Goal: Task Accomplishment & Management: Manage account settings

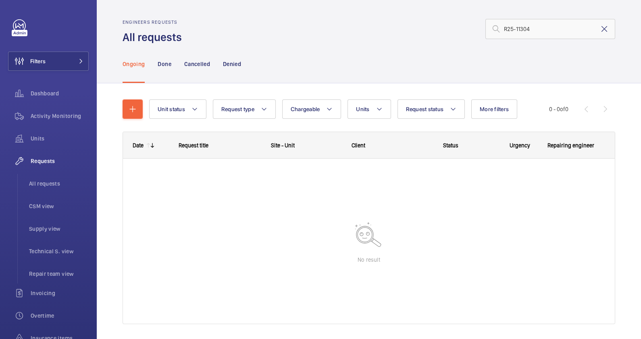
click at [600, 28] on mat-icon at bounding box center [605, 29] width 10 height 10
click at [517, 31] on input "text" at bounding box center [550, 29] width 130 height 20
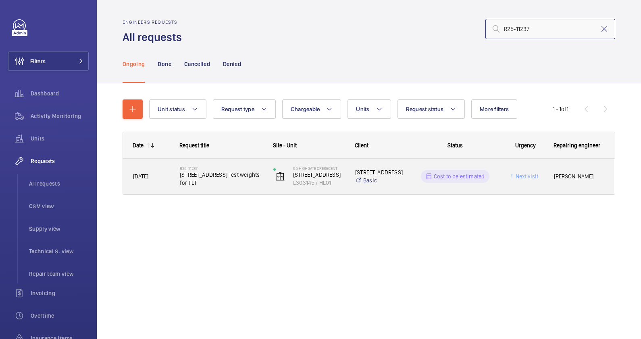
type input "R25-11237"
click at [244, 181] on span "[STREET_ADDRESS] Test weights for FLT" at bounding box center [221, 179] width 83 height 16
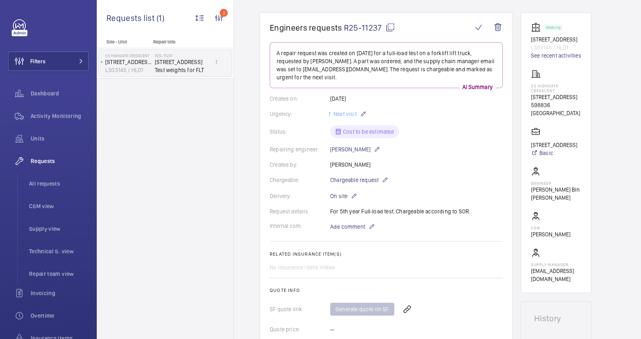
scroll to position [50, 0]
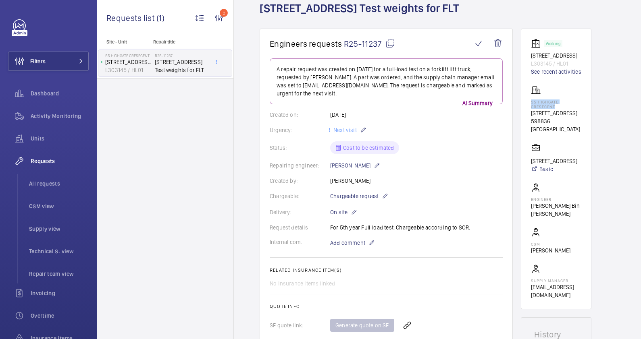
drag, startPoint x: 556, startPoint y: 114, endPoint x: 530, endPoint y: 109, distance: 26.3
click at [530, 109] on wm-front-card "Working [STREET_ADDRESS] / HL01 See recent activities 55 Highgate cresecent [ST…" at bounding box center [556, 169] width 71 height 281
drag, startPoint x: 530, startPoint y: 109, endPoint x: 546, endPoint y: 111, distance: 16.3
copy p "55 Highgate cresecent"
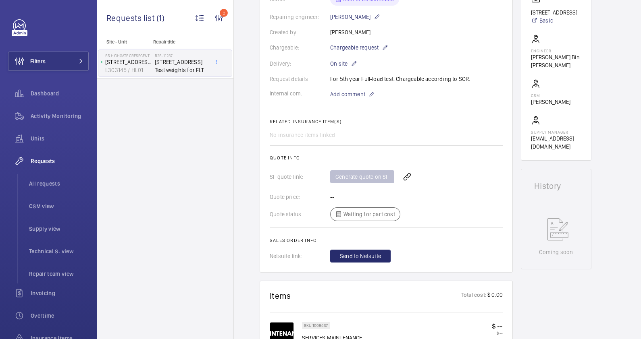
scroll to position [252, 0]
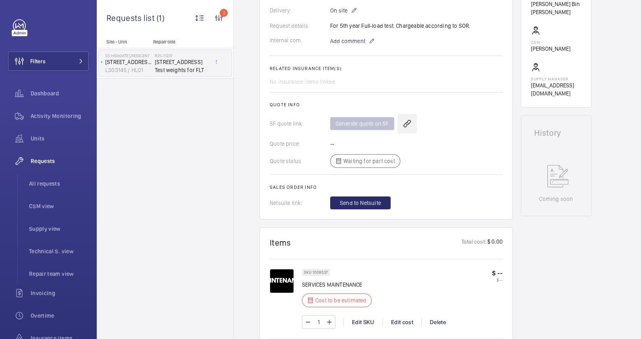
click at [403, 125] on wm-front-icon-button at bounding box center [407, 123] width 19 height 19
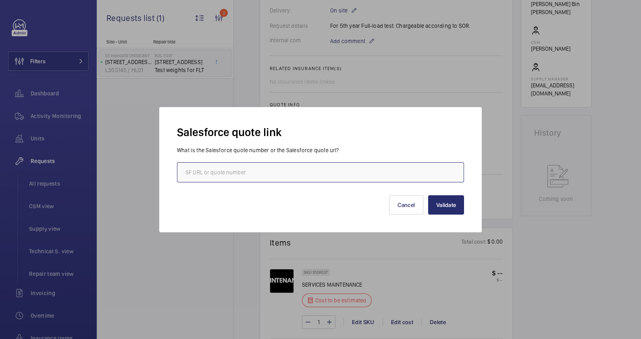
click at [284, 173] on input "text" at bounding box center [320, 172] width 287 height 20
paste input "00004242"
type input "00004242"
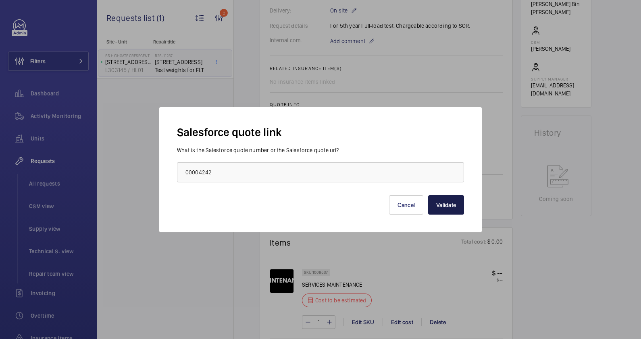
click at [460, 210] on button "Validate" at bounding box center [446, 205] width 36 height 19
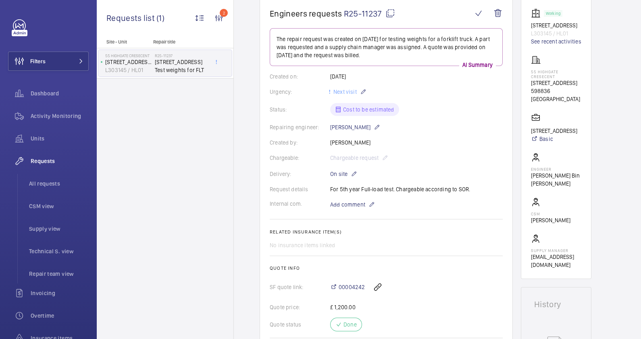
scroll to position [16, 0]
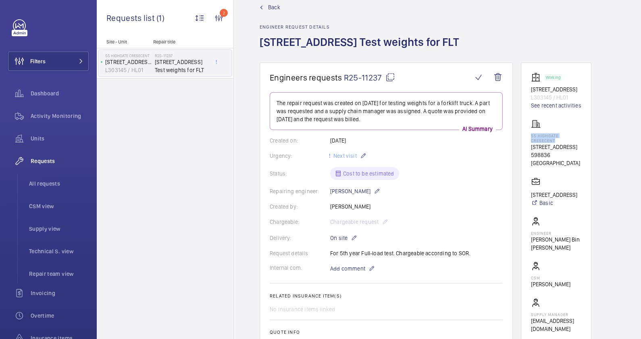
drag, startPoint x: 555, startPoint y: 149, endPoint x: 531, endPoint y: 144, distance: 25.1
click at [531, 143] on p "55 Highgate cresecent" at bounding box center [556, 138] width 50 height 10
copy p "55 Highgate cresecent"
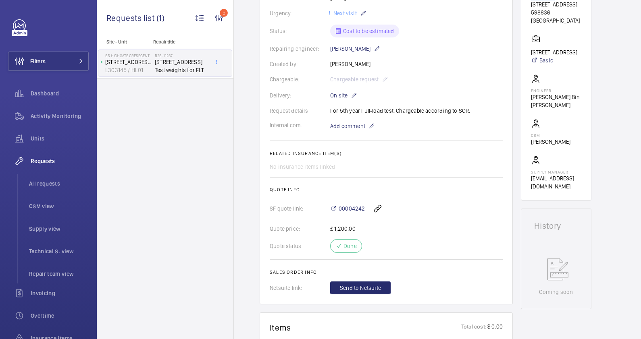
scroll to position [268, 0]
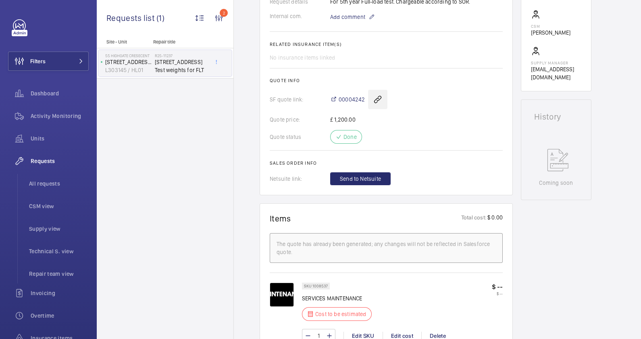
click at [377, 101] on wm-front-icon-button at bounding box center [377, 99] width 19 height 19
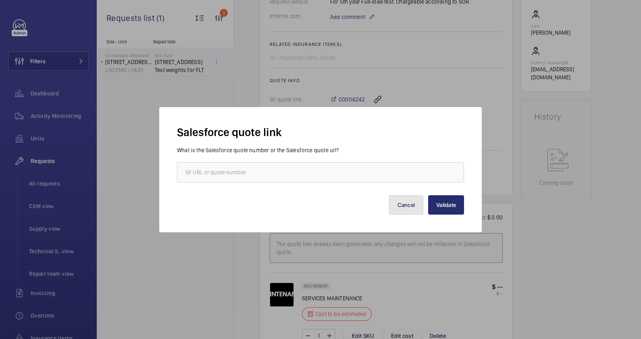
click at [396, 208] on button "Cancel" at bounding box center [406, 205] width 35 height 19
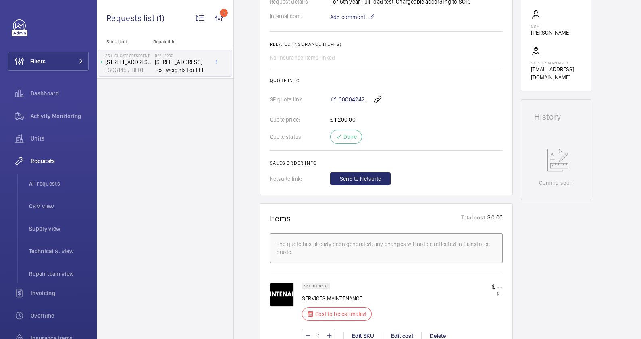
click at [343, 101] on span "00004242" at bounding box center [352, 100] width 26 height 8
click at [377, 100] on wm-front-icon-button at bounding box center [377, 99] width 19 height 19
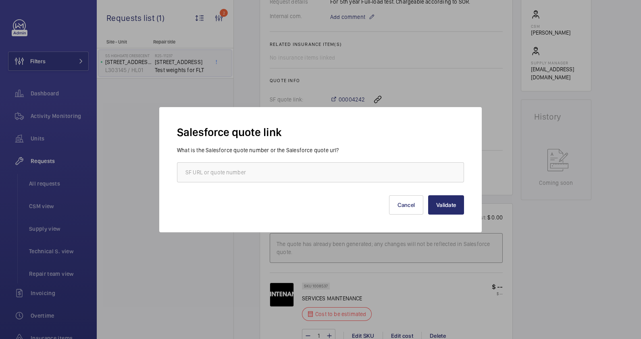
click at [407, 89] on div at bounding box center [320, 169] width 641 height 339
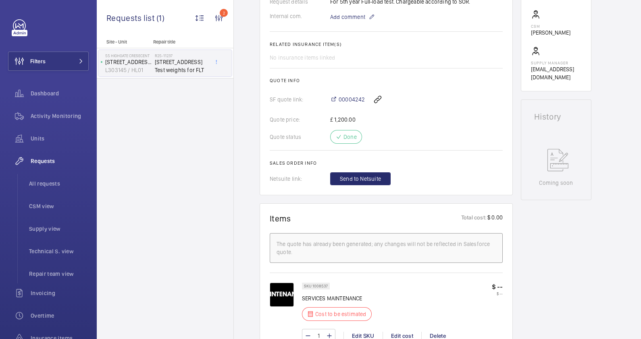
drag, startPoint x: 340, startPoint y: 100, endPoint x: 435, endPoint y: 77, distance: 97.2
click at [443, 74] on wm-front-card-body "The repair request was created on 2025-08-21 for testing weights for a forklift…" at bounding box center [386, 12] width 233 height 345
click at [333, 99] on mat-icon at bounding box center [333, 99] width 6 height 6
click at [380, 99] on wm-front-icon-button at bounding box center [377, 99] width 19 height 19
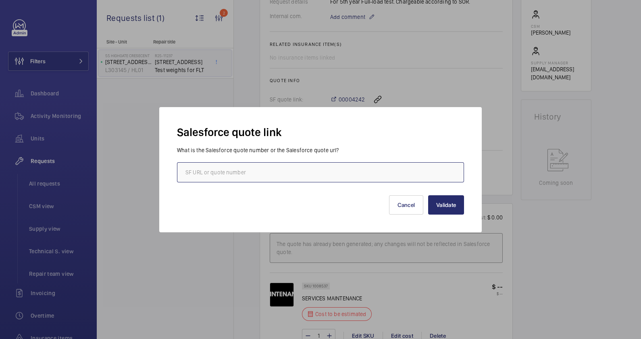
click at [324, 173] on input "text" at bounding box center [320, 172] width 287 height 20
paste input "00021569"
type input "00021569"
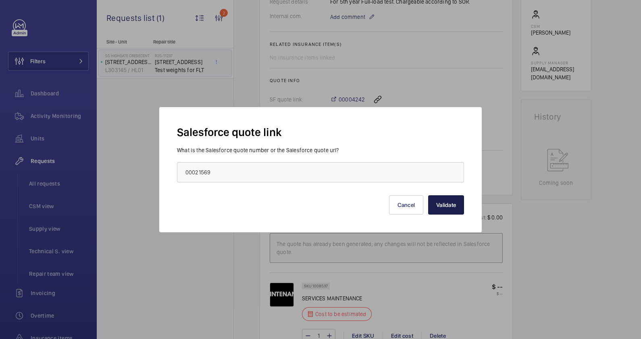
click at [444, 203] on button "Validate" at bounding box center [446, 205] width 36 height 19
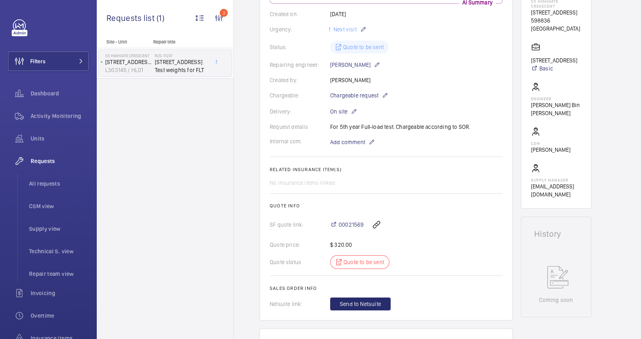
scroll to position [151, 0]
drag, startPoint x: 375, startPoint y: 225, endPoint x: 412, endPoint y: 262, distance: 52.5
click at [412, 262] on div "Quote status Quote to be sent" at bounding box center [386, 262] width 233 height 14
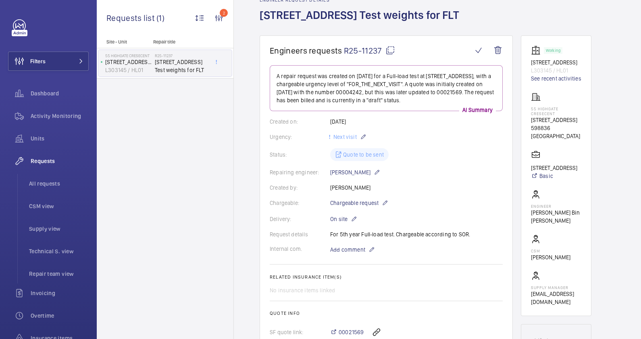
scroll to position [0, 0]
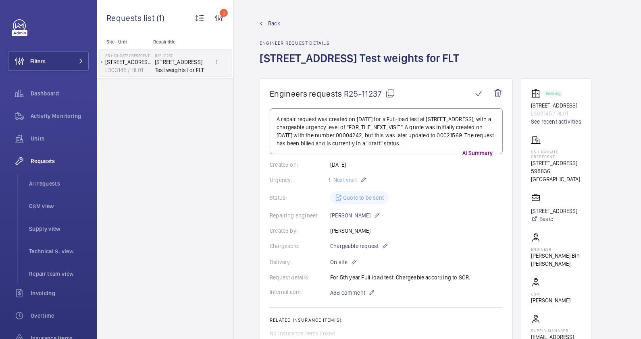
click at [277, 21] on span "Back" at bounding box center [274, 23] width 12 height 8
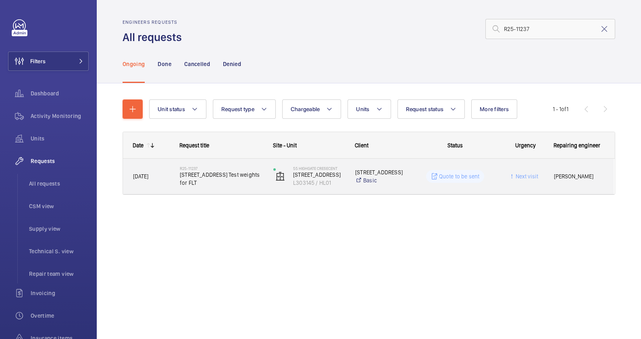
click at [256, 186] on span "[STREET_ADDRESS] Test weights for FLT" at bounding box center [221, 179] width 83 height 16
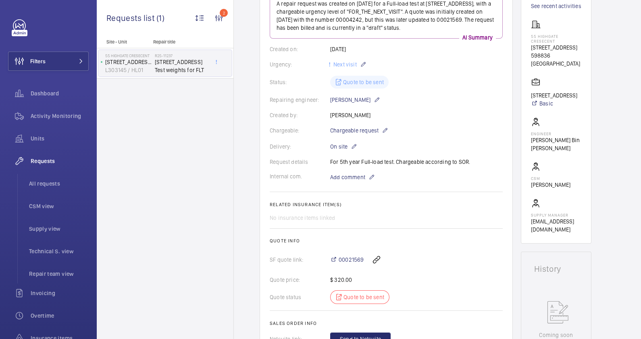
scroll to position [201, 0]
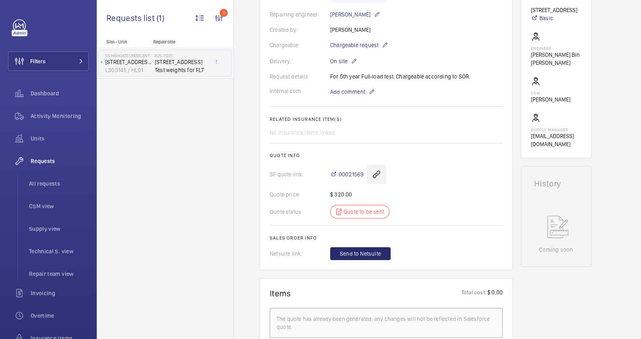
click at [377, 173] on wm-front-icon-button at bounding box center [376, 174] width 19 height 19
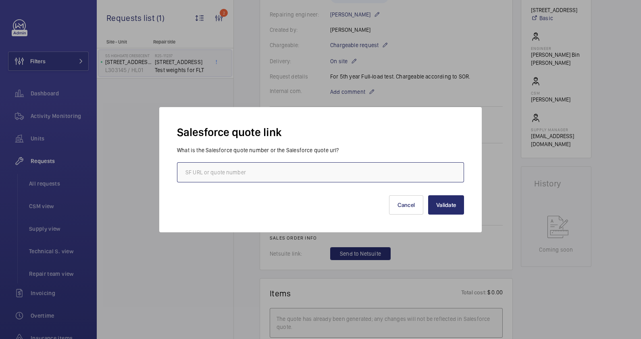
click at [305, 173] on input "text" at bounding box center [320, 172] width 287 height 20
type input "0000000"
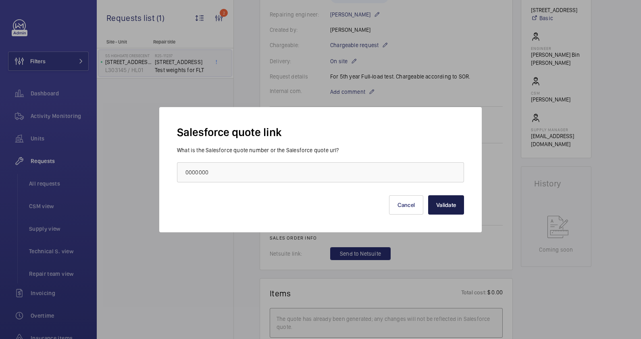
click at [442, 202] on button "Validate" at bounding box center [446, 205] width 36 height 19
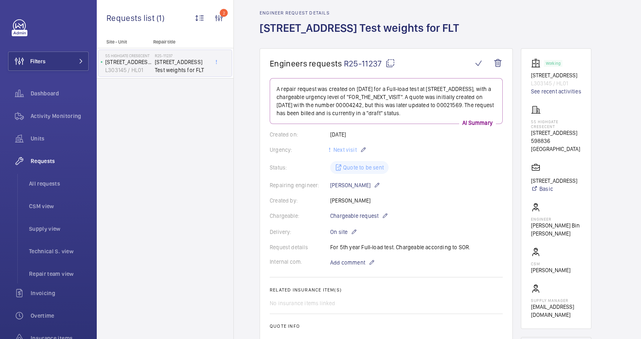
scroll to position [0, 0]
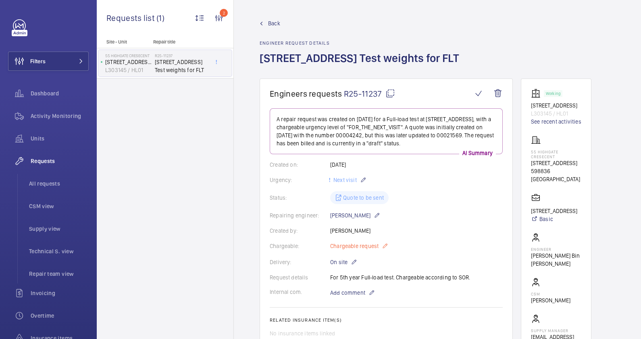
click at [385, 244] on mat-icon at bounding box center [385, 247] width 6 height 10
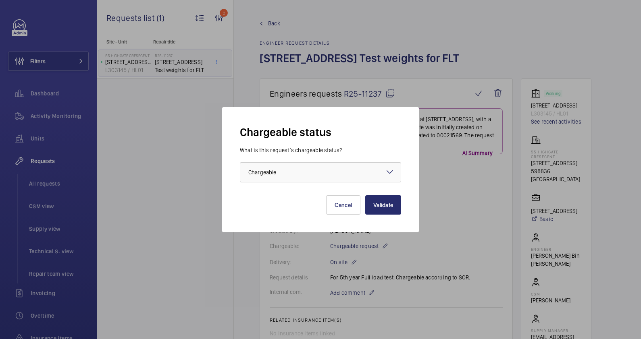
click at [439, 235] on div at bounding box center [320, 169] width 641 height 339
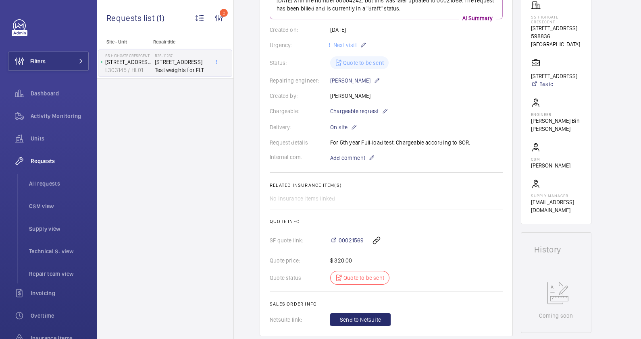
scroll to position [151, 0]
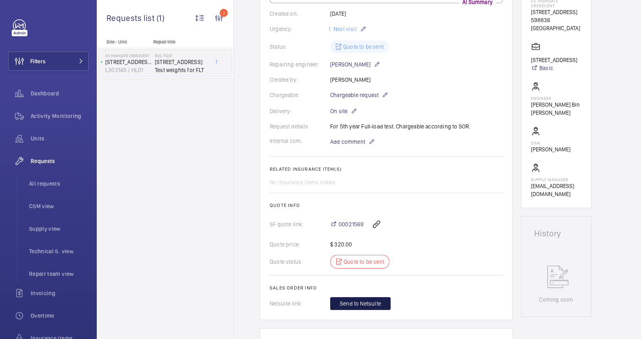
click at [359, 307] on span "Send to Netsuite" at bounding box center [360, 304] width 41 height 8
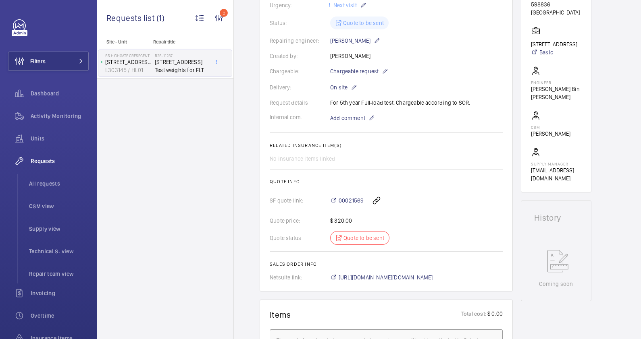
scroll to position [175, 0]
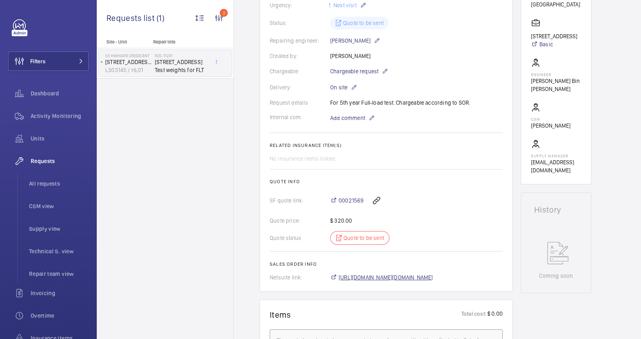
click at [415, 277] on span "[URL][DOMAIN_NAME][DOMAIN_NAME]" at bounding box center [386, 278] width 94 height 8
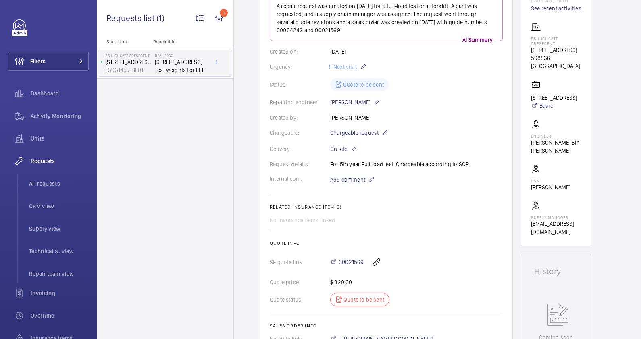
scroll to position [24, 0]
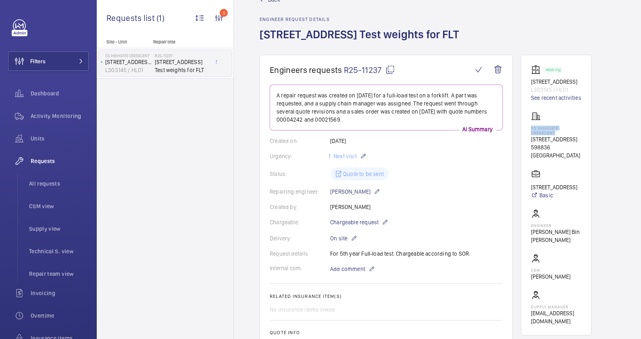
drag, startPoint x: 558, startPoint y: 141, endPoint x: 526, endPoint y: 136, distance: 32.3
click at [526, 136] on wm-front-card "Working [STREET_ADDRESS] / HL01 See recent activities 55 Highgate cresecent [ST…" at bounding box center [556, 195] width 71 height 281
drag, startPoint x: 526, startPoint y: 136, endPoint x: 537, endPoint y: 137, distance: 11.0
copy p "55 Highgate cresecent"
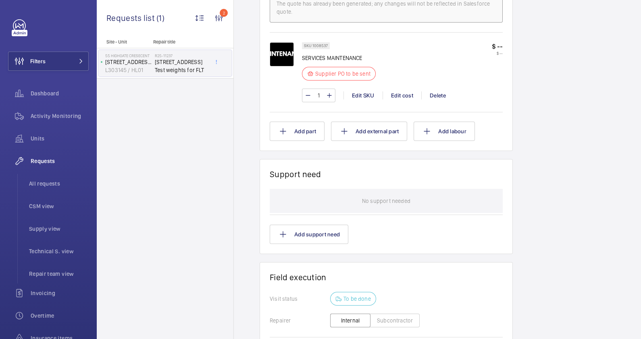
scroll to position [528, 0]
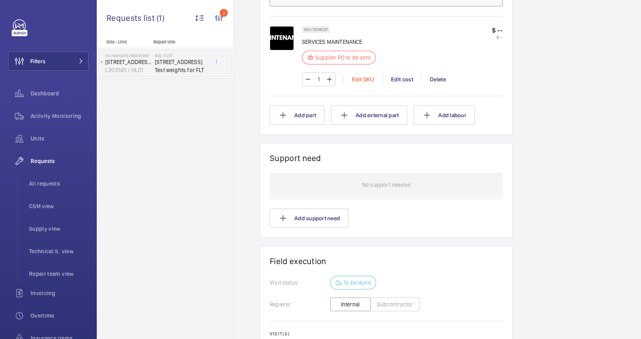
click at [361, 80] on div "Edit SKU" at bounding box center [363, 79] width 39 height 8
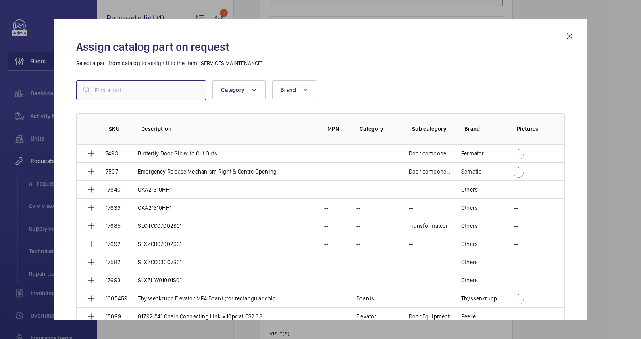
click at [108, 90] on input "text" at bounding box center [141, 90] width 130 height 20
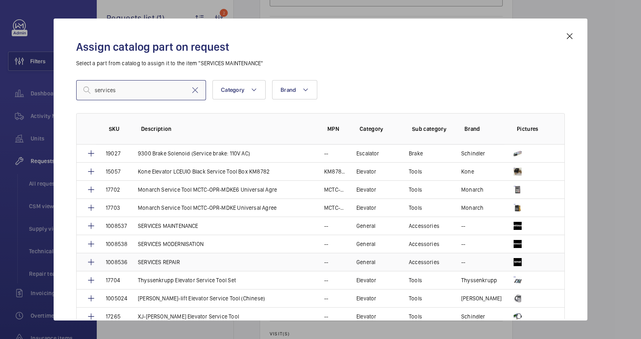
type input "services"
click at [171, 262] on p "SERVICES REPAIR" at bounding box center [159, 262] width 42 height 8
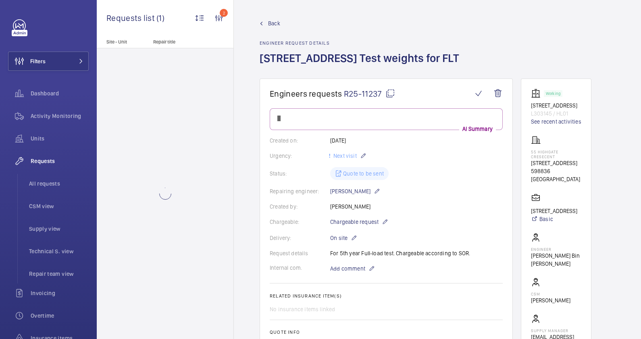
scroll to position [528, 0]
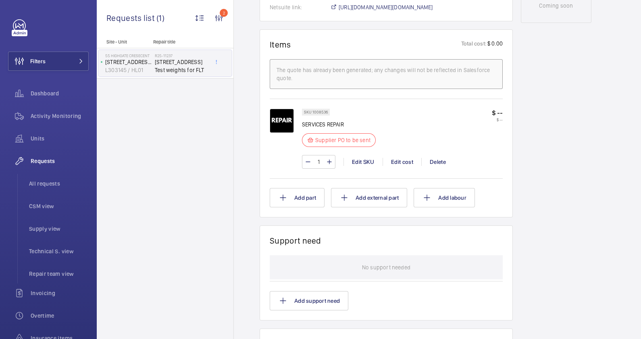
scroll to position [647, 0]
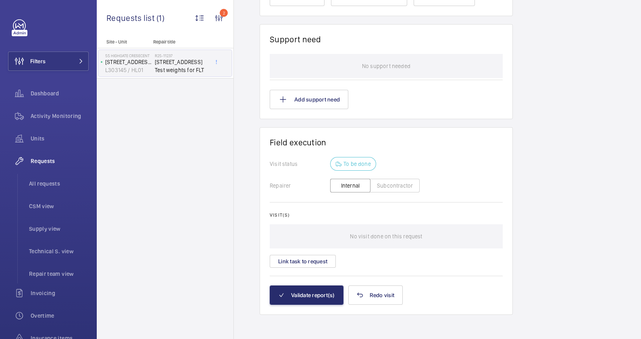
click at [396, 189] on button "Subcontractor" at bounding box center [395, 186] width 50 height 14
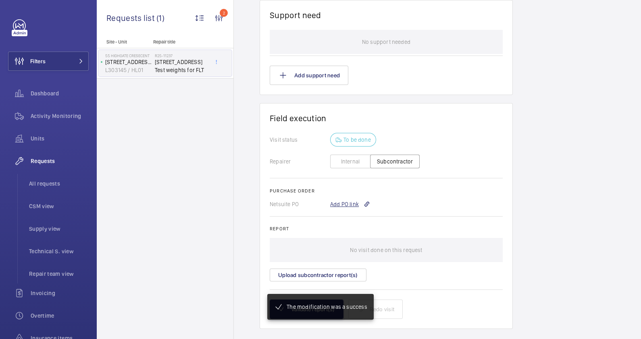
click at [345, 201] on div "Add PO link" at bounding box center [350, 204] width 40 height 8
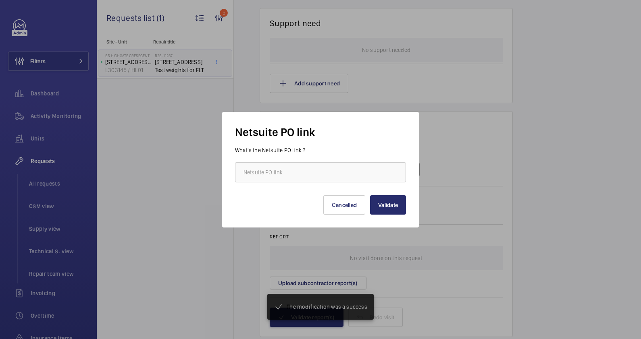
scroll to position [671, 0]
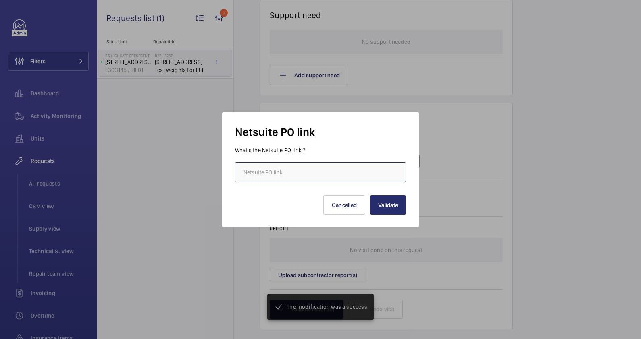
click at [277, 174] on input "text" at bounding box center [320, 172] width 171 height 20
paste input "[URL][DOMAIN_NAME][DOMAIN_NAME]"
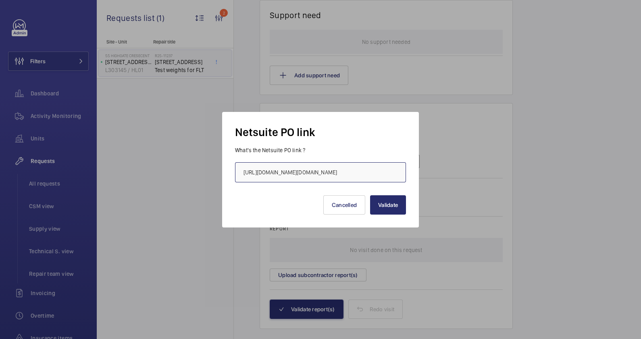
scroll to position [0, 213]
type input "[URL][DOMAIN_NAME][DOMAIN_NAME]"
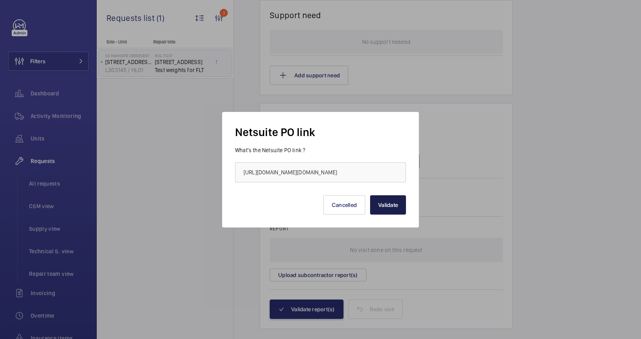
scroll to position [0, 0]
click at [384, 201] on button "Validate" at bounding box center [388, 205] width 36 height 19
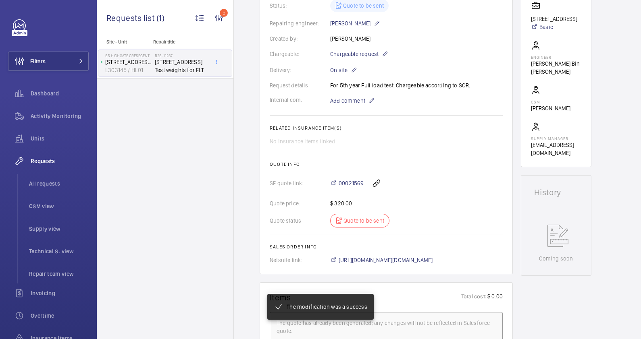
scroll to position [192, 0]
click at [412, 263] on span "[URL][DOMAIN_NAME][DOMAIN_NAME]" at bounding box center [386, 261] width 94 height 8
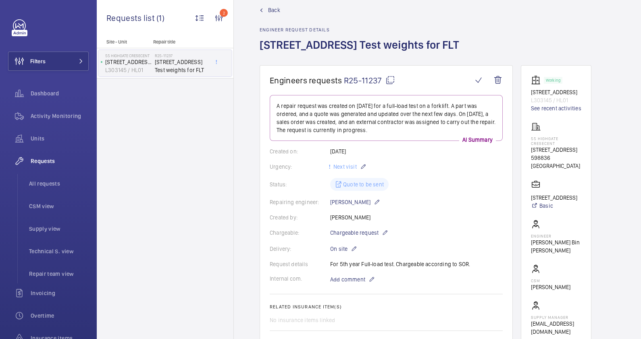
scroll to position [0, 0]
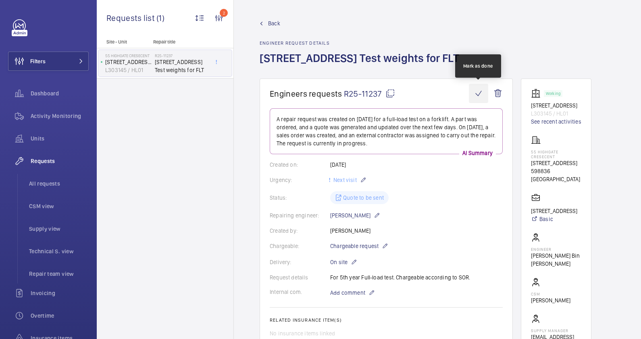
click at [476, 96] on wm-front-icon-button at bounding box center [478, 93] width 19 height 19
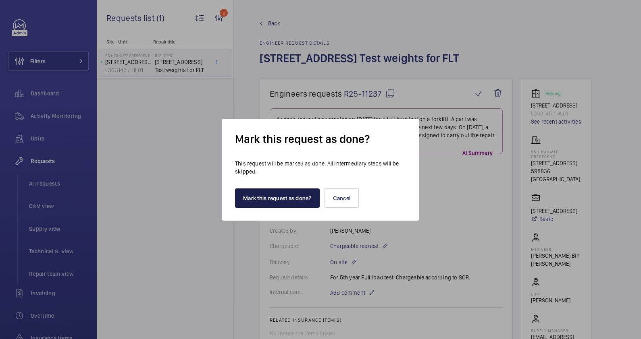
click at [285, 198] on button "Mark this request as done?" at bounding box center [277, 198] width 85 height 19
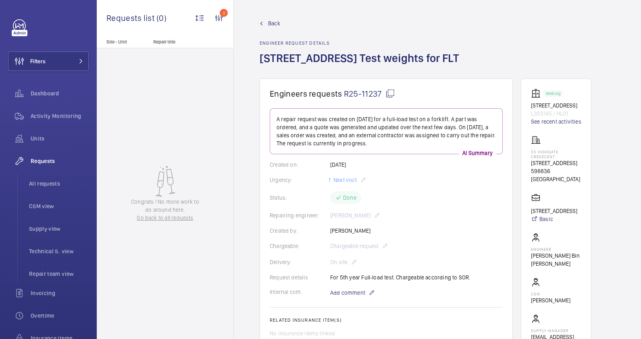
click at [268, 24] on span "Back" at bounding box center [274, 23] width 12 height 8
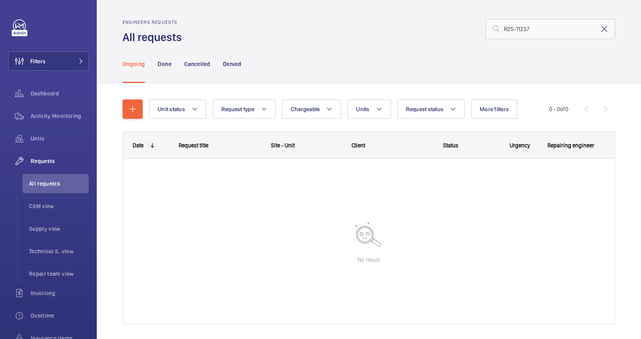
click at [600, 29] on mat-icon at bounding box center [605, 29] width 10 height 10
click at [530, 30] on input "text" at bounding box center [550, 29] width 130 height 20
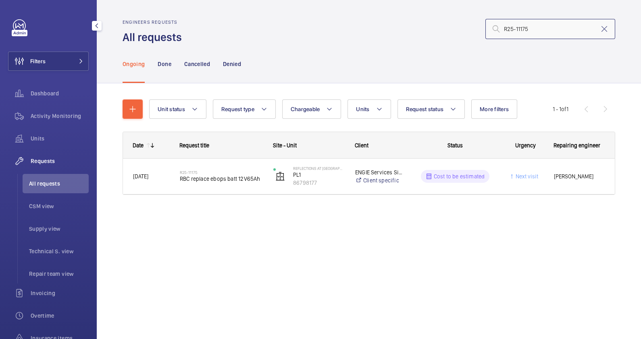
type input "R25-11175"
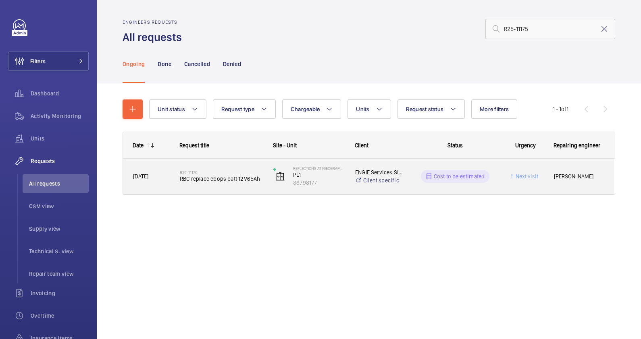
click at [241, 183] on div "R25-11175 RBC replace ebops batt 12V65Ah" at bounding box center [221, 176] width 83 height 23
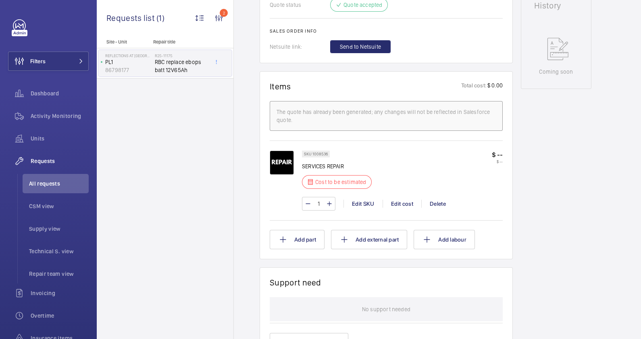
scroll to position [403, 0]
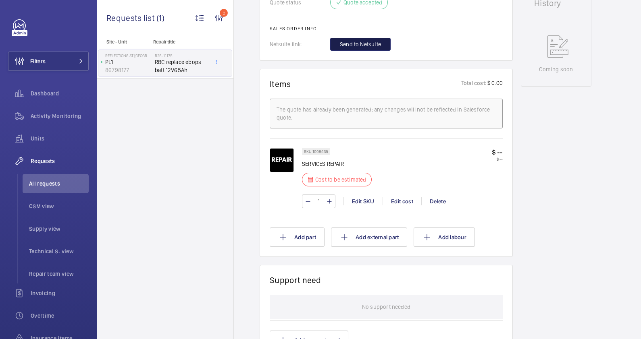
click at [369, 43] on span "Send to Netsuite" at bounding box center [360, 44] width 41 height 8
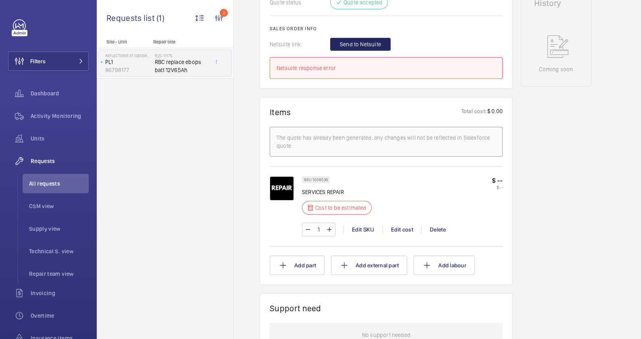
scroll to position [302, 0]
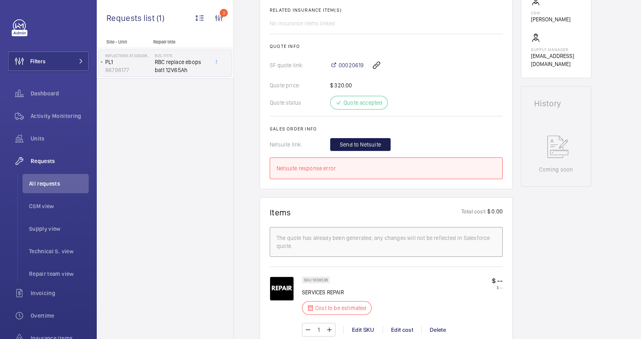
click at [372, 145] on span "Send to Netsuite" at bounding box center [360, 145] width 41 height 8
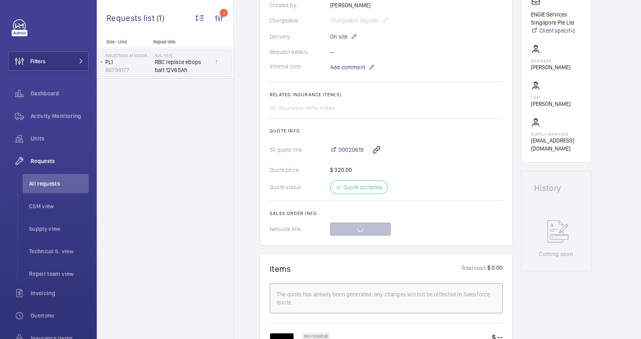
scroll to position [201, 0]
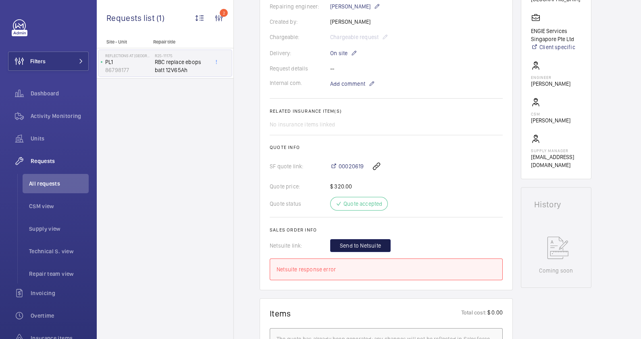
click at [356, 250] on button "Send to Netsuite" at bounding box center [360, 245] width 60 height 13
click at [359, 244] on span "Send to Netsuite" at bounding box center [360, 246] width 41 height 8
click at [372, 242] on span "Send to Netsuite" at bounding box center [360, 246] width 41 height 8
click at [373, 242] on span "Send to Netsuite" at bounding box center [360, 246] width 41 height 8
click at [370, 244] on span "Send to Netsuite" at bounding box center [360, 246] width 41 height 8
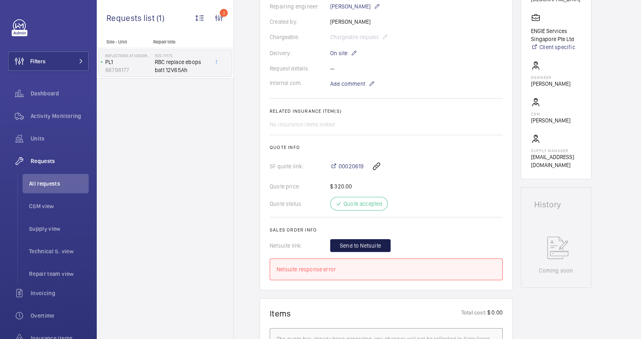
click at [365, 246] on span "Send to Netsuite" at bounding box center [360, 246] width 41 height 8
click at [366, 246] on span "Send to Netsuite" at bounding box center [360, 246] width 41 height 8
click at [372, 240] on button "Send to Netsuite" at bounding box center [360, 245] width 60 height 13
click at [372, 244] on span "Send to Netsuite" at bounding box center [360, 246] width 41 height 8
click at [362, 243] on span "Send to Netsuite" at bounding box center [360, 246] width 41 height 8
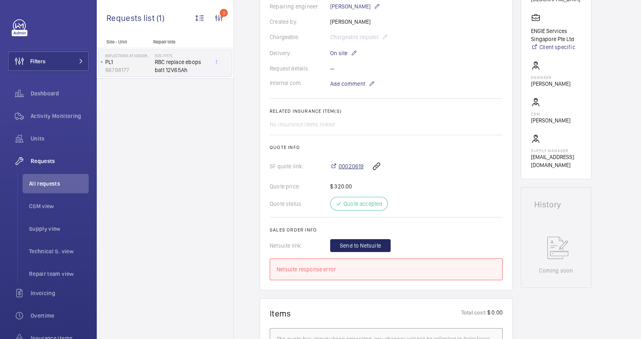
click at [353, 166] on span "00020619" at bounding box center [351, 166] width 25 height 8
click at [363, 242] on span "Send to Netsuite" at bounding box center [360, 246] width 41 height 8
click at [359, 249] on span "Send to Netsuite" at bounding box center [360, 246] width 41 height 8
click at [354, 246] on span "Send to Netsuite" at bounding box center [360, 246] width 41 height 8
click at [371, 203] on div "Quote status Quote accepted" at bounding box center [386, 204] width 233 height 14
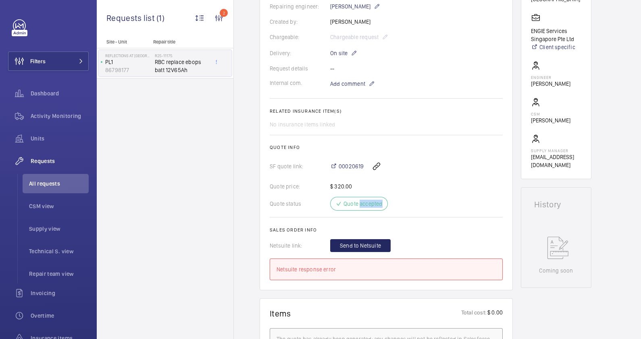
click at [371, 203] on div "Quote status Quote accepted" at bounding box center [386, 204] width 233 height 14
click at [366, 245] on span "Send to Netsuite" at bounding box center [360, 246] width 41 height 8
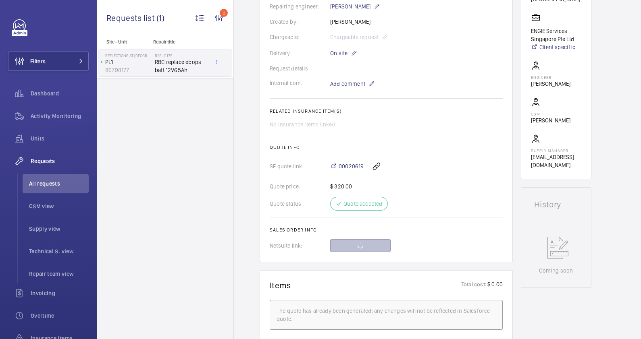
click at [428, 231] on h2 "Sales order info" at bounding box center [386, 230] width 233 height 6
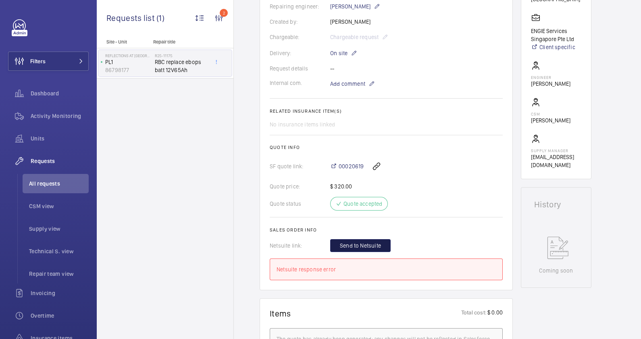
click at [352, 246] on span "Send to Netsuite" at bounding box center [360, 246] width 41 height 8
click at [373, 165] on wm-front-icon-button at bounding box center [376, 166] width 19 height 19
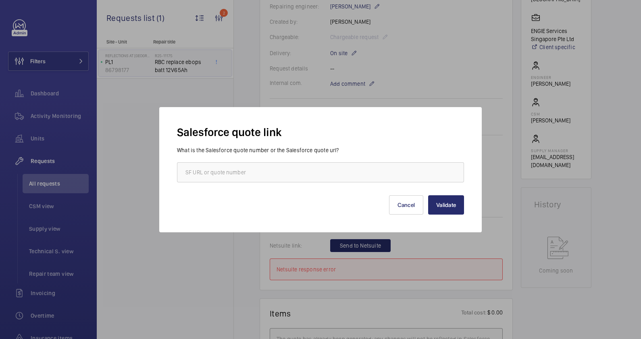
click at [445, 194] on div "Validate Cancel" at bounding box center [320, 199] width 287 height 32
click at [446, 212] on button "Validate" at bounding box center [446, 205] width 36 height 19
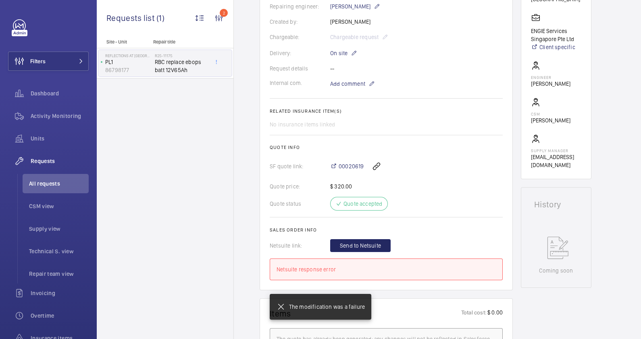
click at [446, 212] on wm-front-card-body "A repair request was created on [DATE] for replacing an RBC battery. A part was…" at bounding box center [386, 93] width 233 height 373
click at [366, 246] on span "Send to Netsuite" at bounding box center [360, 246] width 41 height 8
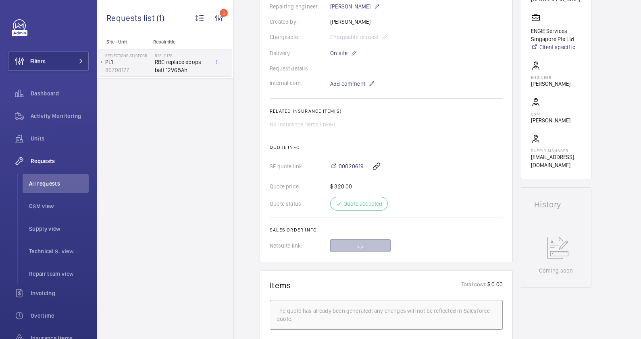
scroll to position [151, 0]
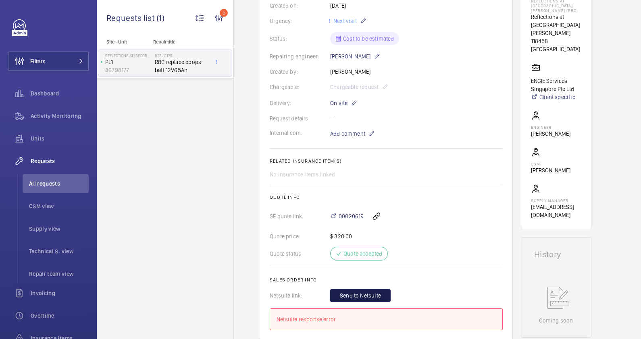
click at [363, 297] on span "Send to Netsuite" at bounding box center [360, 296] width 41 height 8
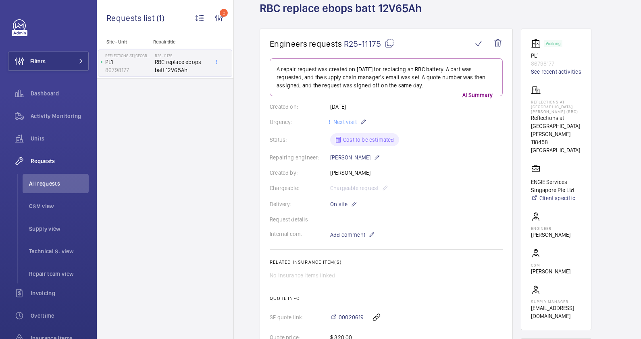
scroll to position [0, 0]
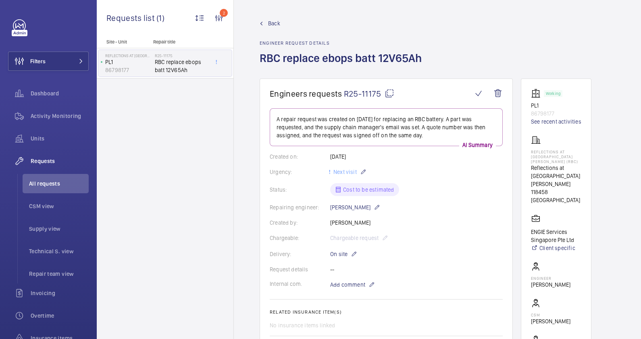
click at [543, 114] on p "86798177" at bounding box center [556, 114] width 50 height 8
click at [550, 119] on link "See recent activities" at bounding box center [556, 122] width 50 height 8
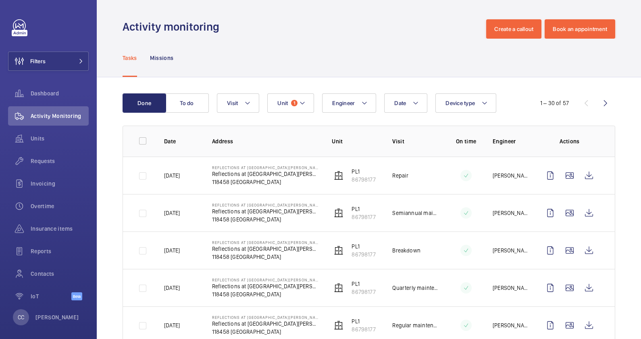
click at [255, 181] on p "118458 [GEOGRAPHIC_DATA]" at bounding box center [265, 182] width 107 height 8
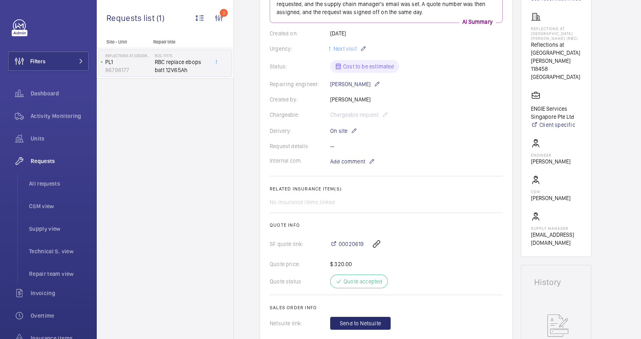
scroll to position [201, 0]
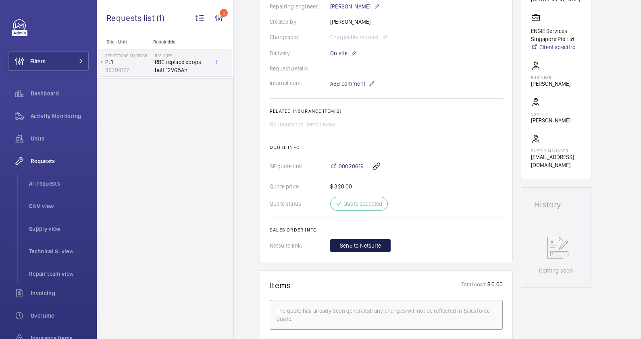
click at [356, 246] on span "Send to Netsuite" at bounding box center [360, 246] width 41 height 8
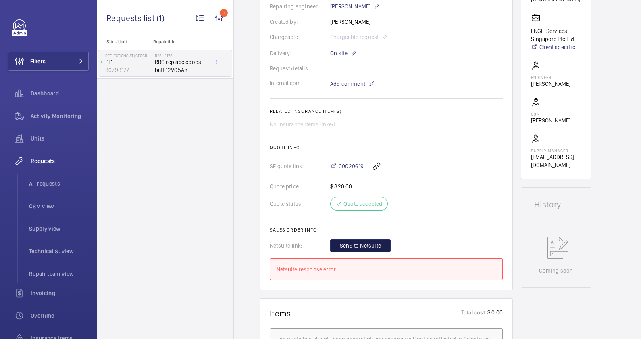
click at [356, 246] on span "Send to Netsuite" at bounding box center [360, 246] width 41 height 8
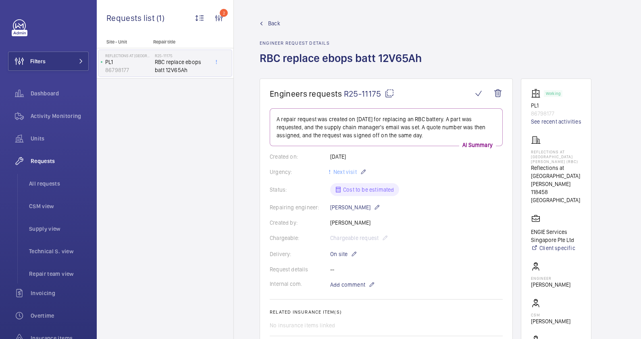
scroll to position [151, 0]
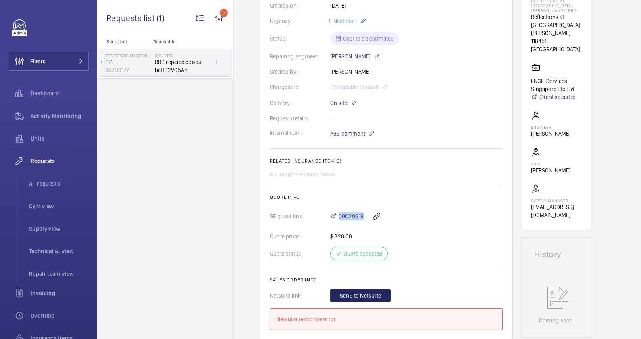
drag, startPoint x: 365, startPoint y: 216, endPoint x: 340, endPoint y: 216, distance: 25.0
click at [340, 216] on div "00020619" at bounding box center [416, 216] width 173 height 19
copy span "00020619"
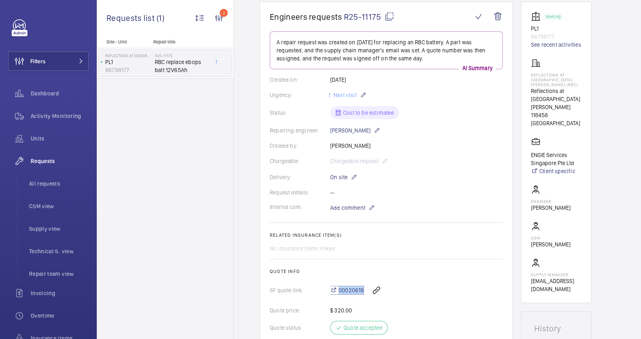
scroll to position [0, 0]
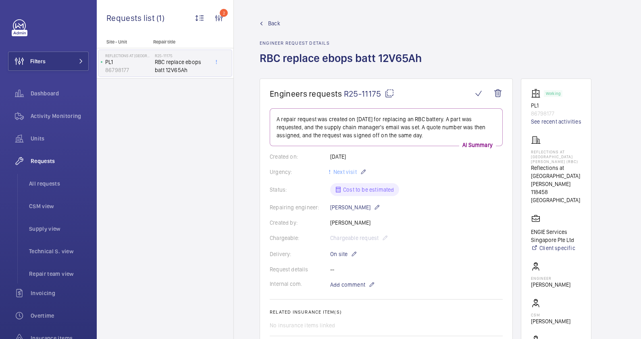
drag, startPoint x: 343, startPoint y: 90, endPoint x: 381, endPoint y: 91, distance: 37.9
click at [381, 91] on span "R25-11175" at bounding box center [369, 94] width 50 height 10
copy span "R25-11175"
drag, startPoint x: 564, startPoint y: 157, endPoint x: 531, endPoint y: 153, distance: 33.8
click at [531, 153] on p "REFLECTIONS AT [GEOGRAPHIC_DATA][PERSON_NAME] (RBC)" at bounding box center [556, 157] width 50 height 15
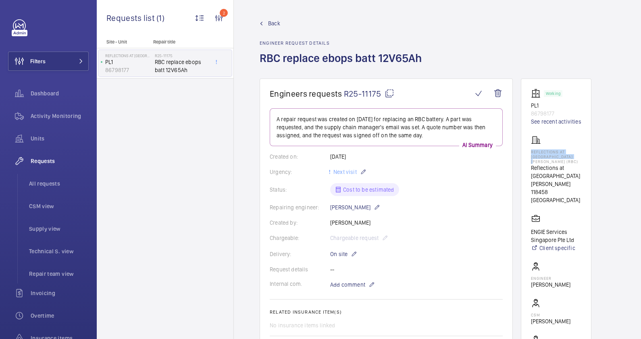
drag, startPoint x: 531, startPoint y: 153, endPoint x: 542, endPoint y: 156, distance: 11.7
copy p "REFLECTIONS AT [GEOGRAPHIC_DATA][PERSON_NAME] (RBC)"
drag, startPoint x: 566, startPoint y: 152, endPoint x: 579, endPoint y: 138, distance: 19.4
click at [579, 138] on div "REFLECTIONS AT [GEOGRAPHIC_DATA][PERSON_NAME] (RBC) Reflections at [GEOGRAPHIC_…" at bounding box center [556, 169] width 50 height 69
click at [578, 152] on p "REFLECTIONS AT [GEOGRAPHIC_DATA][PERSON_NAME] (RBC)" at bounding box center [556, 157] width 50 height 15
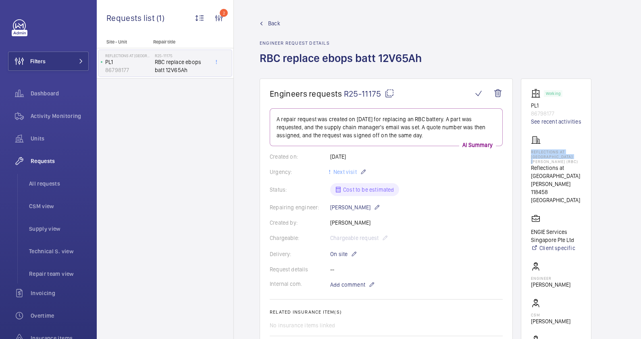
drag, startPoint x: 565, startPoint y: 158, endPoint x: 519, endPoint y: 151, distance: 46.1
drag, startPoint x: 519, startPoint y: 151, endPoint x: 529, endPoint y: 157, distance: 10.9
drag, startPoint x: 529, startPoint y: 157, endPoint x: 545, endPoint y: 155, distance: 16.3
drag, startPoint x: 545, startPoint y: 155, endPoint x: 437, endPoint y: 46, distance: 152.5
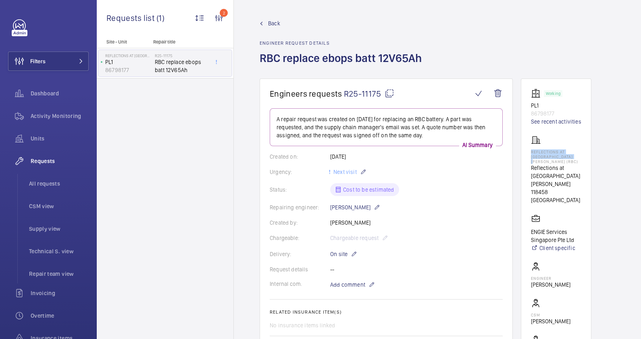
click at [437, 46] on div "Back Engineer request details RBC replace ebops batt 12V65Ah" at bounding box center [438, 48] width 356 height 59
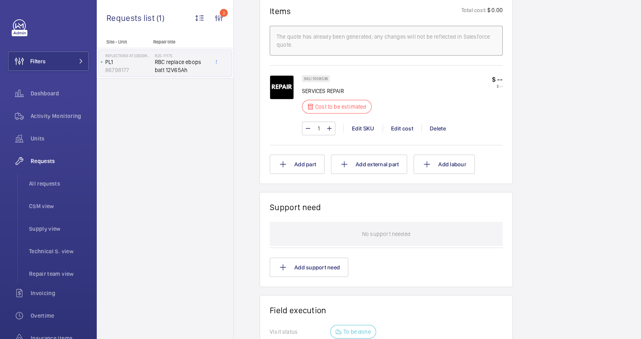
scroll to position [655, 0]
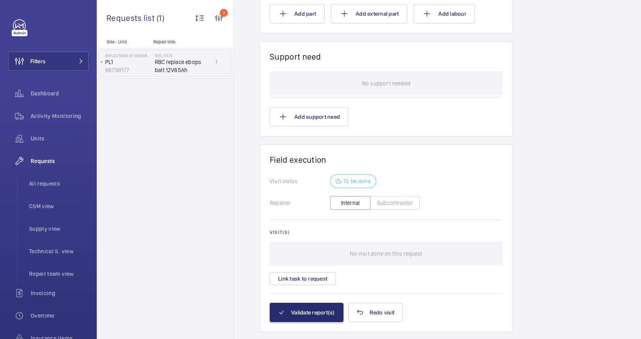
click at [388, 201] on button "Subcontractor" at bounding box center [395, 203] width 50 height 14
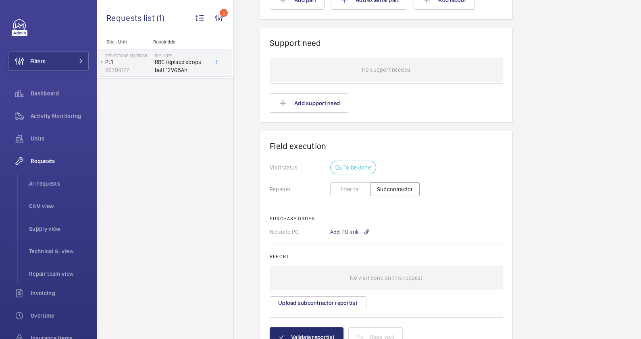
scroll to position [679, 0]
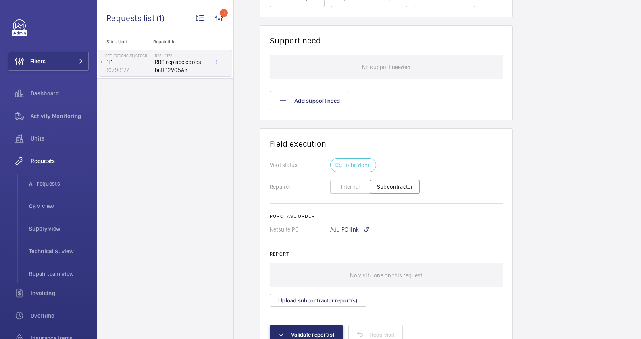
click at [349, 227] on div "Add PO link" at bounding box center [350, 230] width 40 height 8
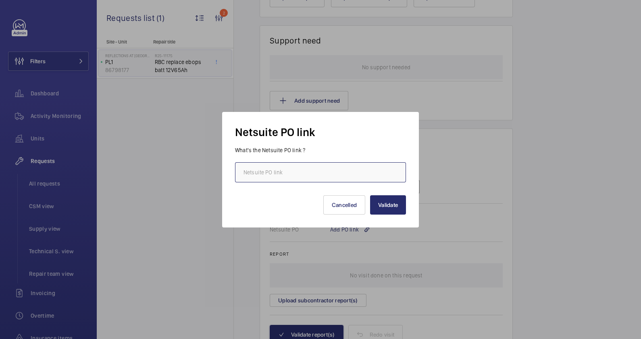
click at [317, 173] on input "text" at bounding box center [320, 172] width 171 height 20
paste input "[URL][DOMAIN_NAME][DOMAIN_NAME]"
type input "[URL][DOMAIN_NAME][DOMAIN_NAME]"
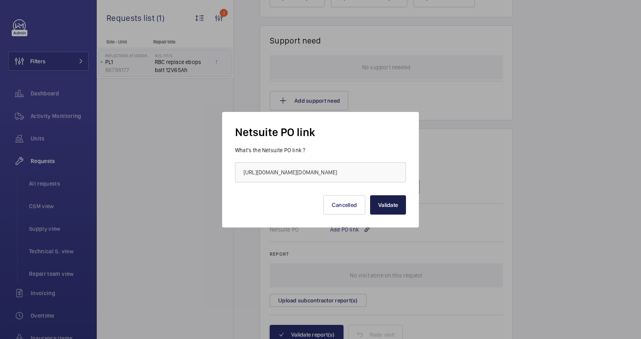
scroll to position [0, 0]
click at [380, 210] on button "Validate" at bounding box center [388, 205] width 36 height 19
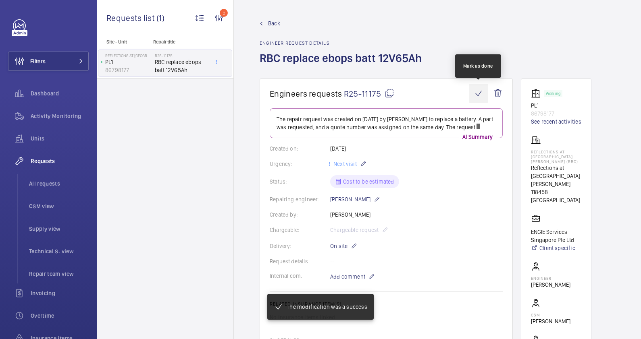
click at [482, 94] on wm-front-icon-button at bounding box center [478, 93] width 19 height 19
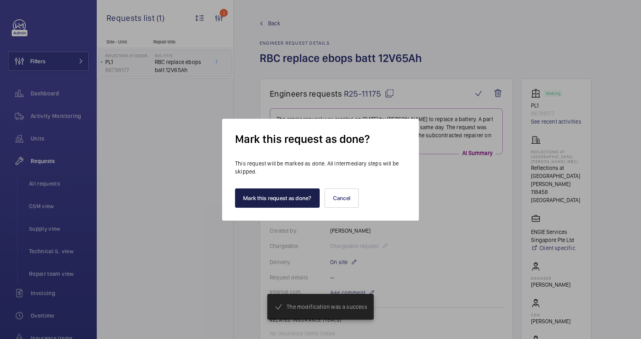
click at [284, 202] on button "Mark this request as done?" at bounding box center [277, 198] width 85 height 19
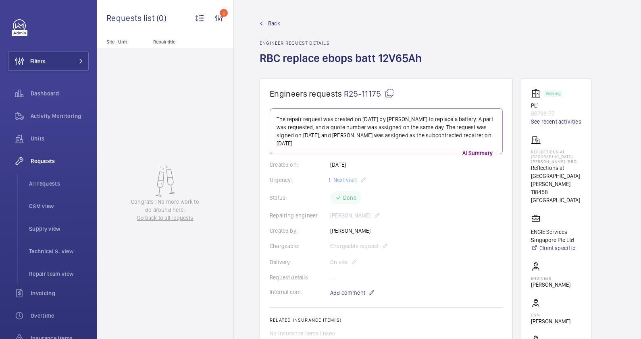
click at [261, 24] on mat-icon at bounding box center [262, 24] width 4 height 4
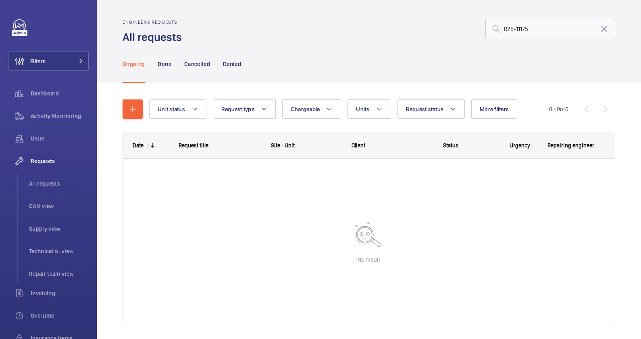
click at [600, 28] on mat-icon at bounding box center [605, 29] width 10 height 10
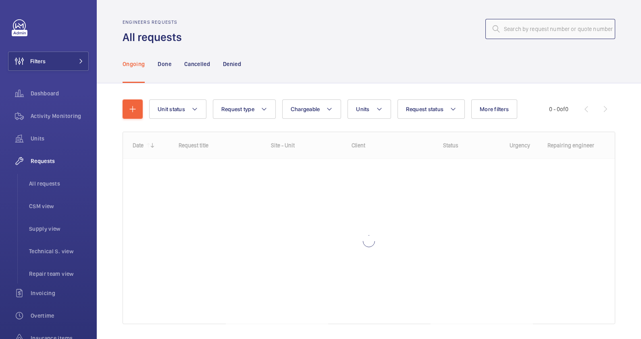
click at [526, 30] on input "text" at bounding box center [550, 29] width 130 height 20
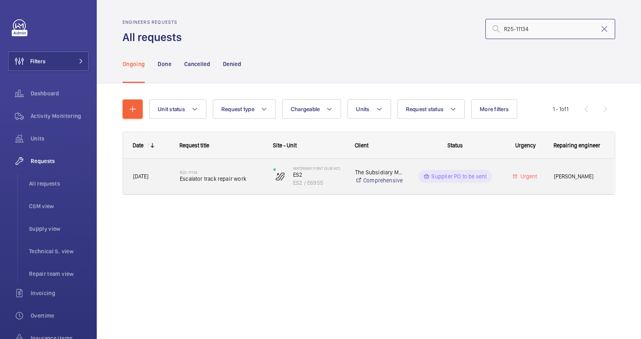
type input "R25-11134"
click at [258, 185] on div "R25-11134 Escalator track repair work" at bounding box center [221, 176] width 83 height 23
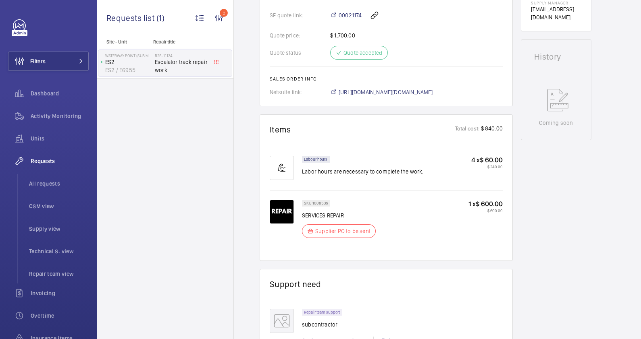
scroll to position [302, 0]
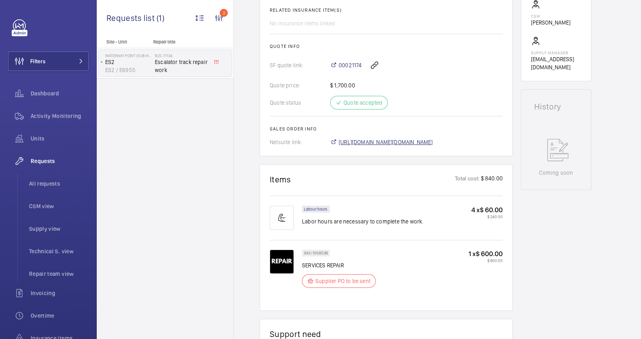
click at [429, 146] on span "[URL][DOMAIN_NAME][DOMAIN_NAME]" at bounding box center [386, 142] width 94 height 8
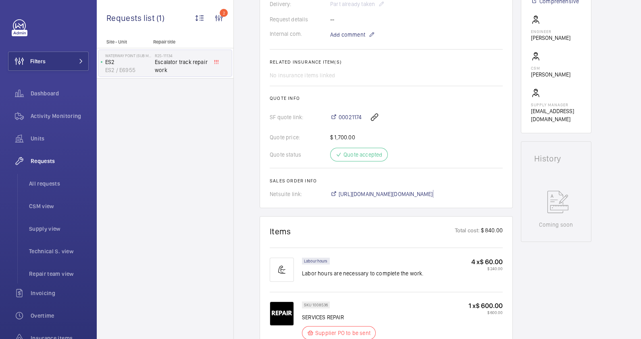
scroll to position [151, 0]
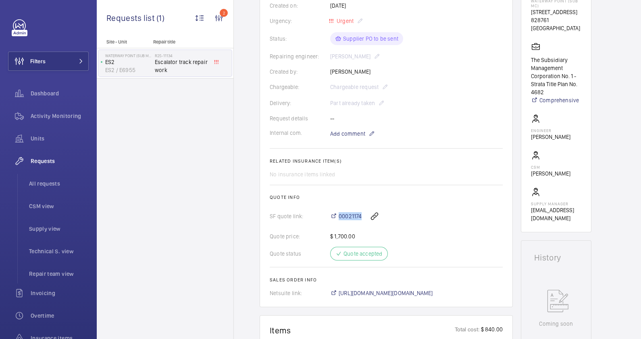
drag, startPoint x: 339, startPoint y: 218, endPoint x: 362, endPoint y: 222, distance: 23.7
click at [362, 222] on div "00021174" at bounding box center [416, 216] width 173 height 19
copy span "00021174"
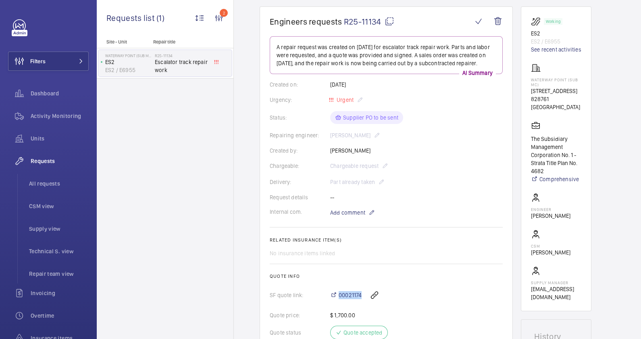
scroll to position [0, 0]
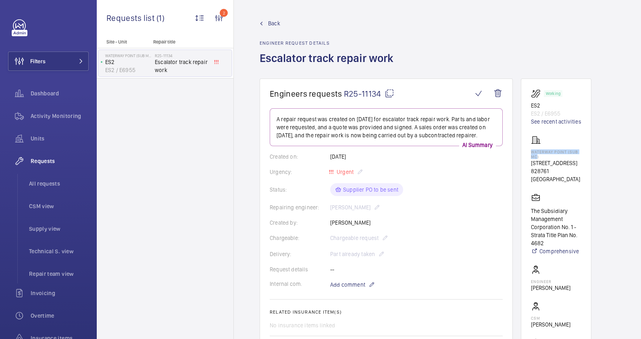
drag, startPoint x: 538, startPoint y: 156, endPoint x: 531, endPoint y: 152, distance: 8.3
click at [531, 152] on p "Waterway Point (Sub MC)" at bounding box center [556, 155] width 50 height 10
drag, startPoint x: 531, startPoint y: 152, endPoint x: 533, endPoint y: 156, distance: 4.6
copy p "Waterway Point (Sub MC"
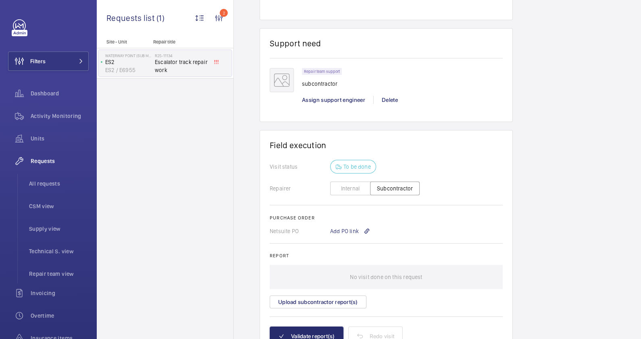
scroll to position [643, 0]
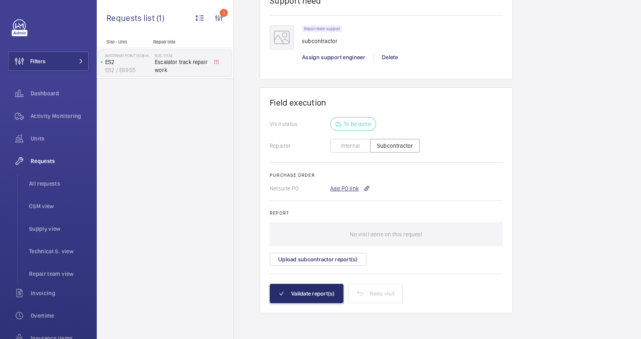
click at [341, 191] on div "Add PO link" at bounding box center [350, 189] width 40 height 8
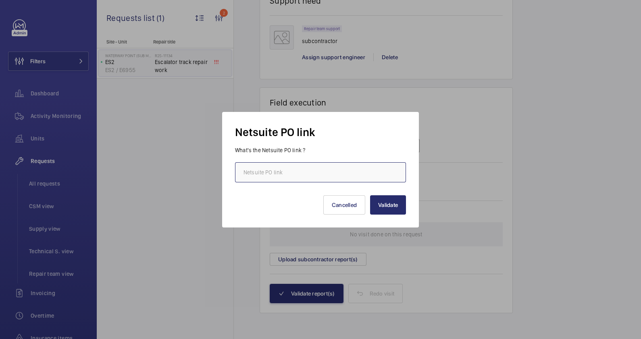
click at [325, 167] on input "text" at bounding box center [320, 172] width 171 height 20
paste input "[URL][DOMAIN_NAME][DOMAIN_NAME]"
type input "[URL][DOMAIN_NAME][DOMAIN_NAME]"
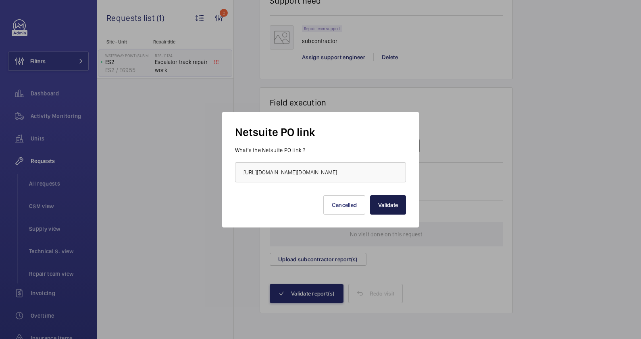
scroll to position [0, 0]
click at [388, 206] on button "Validate" at bounding box center [388, 205] width 36 height 19
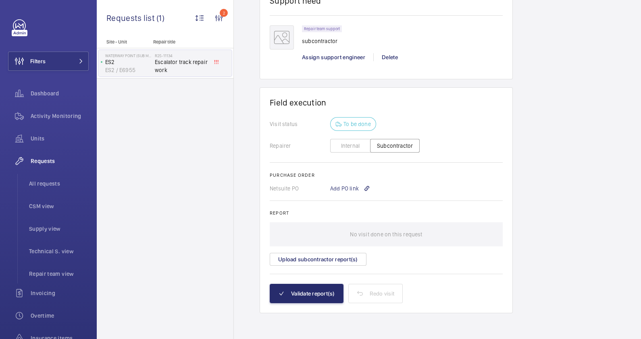
click at [388, 206] on div "Purchase order Netsuite PO Add PO link Report No visit done on this request Upl…" at bounding box center [386, 220] width 233 height 94
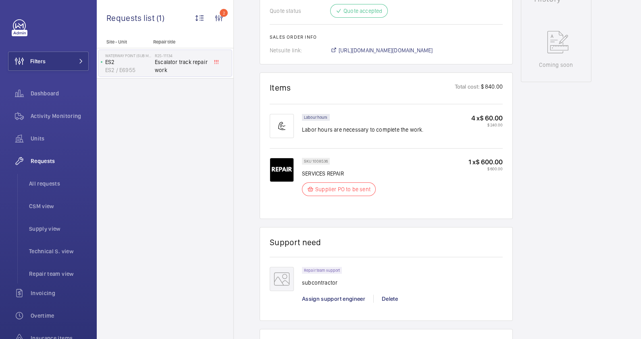
scroll to position [209, 0]
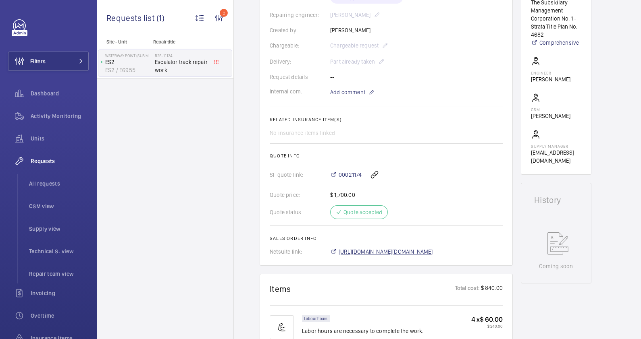
click at [433, 252] on span "[URL][DOMAIN_NAME][DOMAIN_NAME]" at bounding box center [386, 252] width 94 height 8
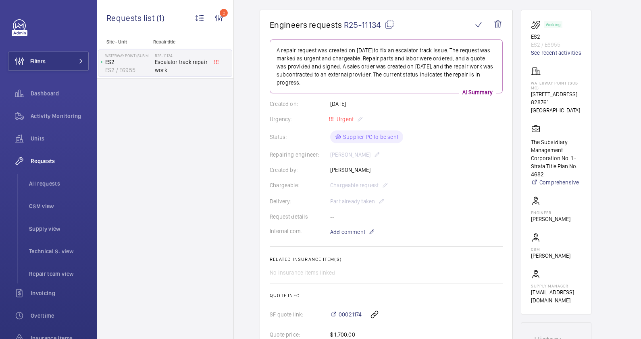
scroll to position [0, 0]
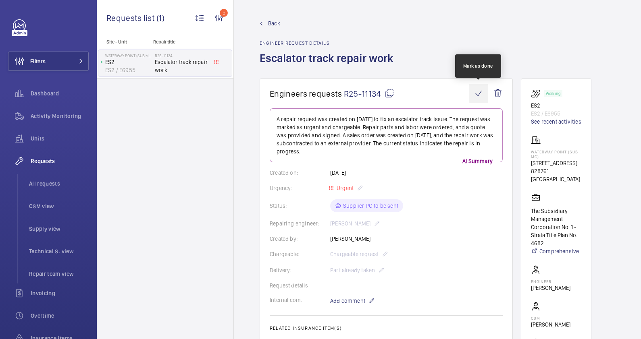
click at [479, 91] on wm-front-icon-button at bounding box center [478, 93] width 19 height 19
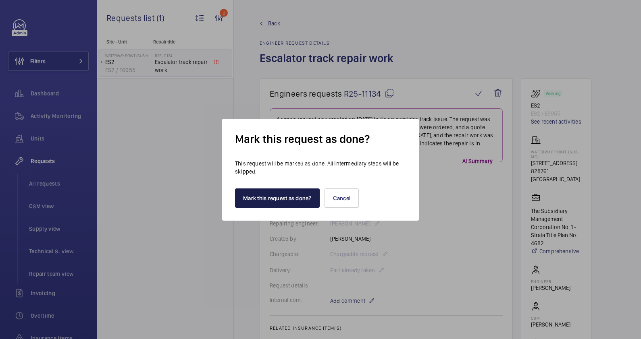
click at [294, 198] on button "Mark this request as done?" at bounding box center [277, 198] width 85 height 19
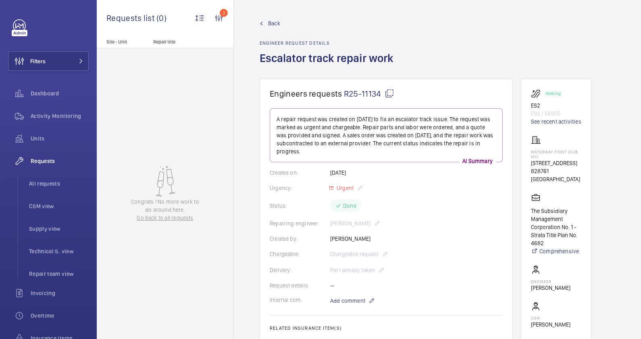
click at [255, 22] on wm-front-admin-header "Back Engineer request details Escalator track repair work" at bounding box center [437, 39] width 407 height 79
click at [260, 23] on mat-icon at bounding box center [262, 24] width 4 height 4
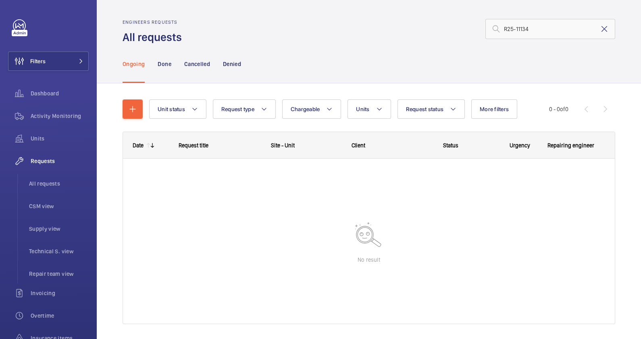
click at [600, 30] on mat-icon at bounding box center [605, 29] width 10 height 10
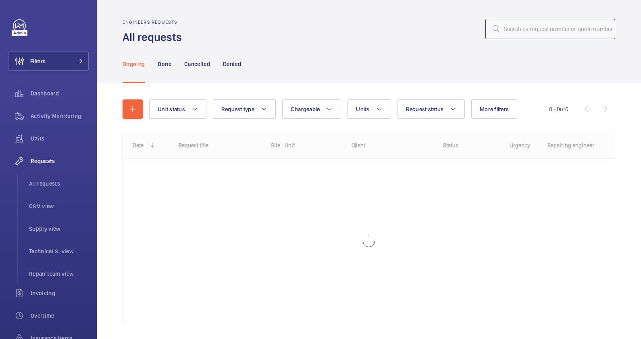
click at [522, 31] on input "text" at bounding box center [550, 29] width 130 height 20
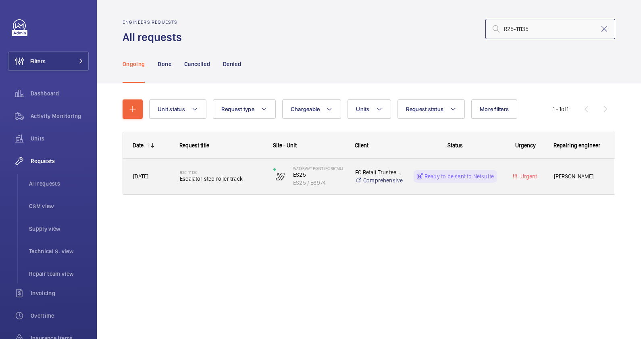
type input "R25-11135"
click at [254, 188] on div "R25-11135 Escalator step roller track" at bounding box center [216, 176] width 93 height 36
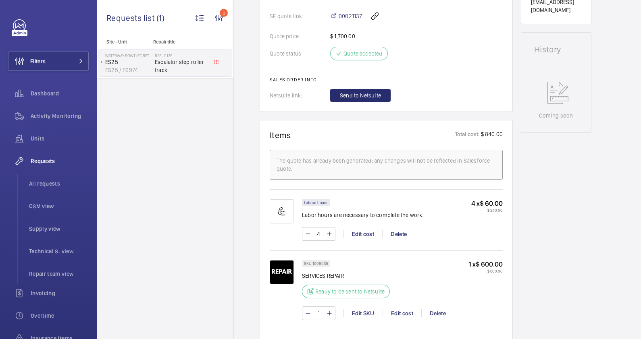
scroll to position [352, 0]
click at [366, 99] on span "Send to Netsuite" at bounding box center [360, 95] width 41 height 8
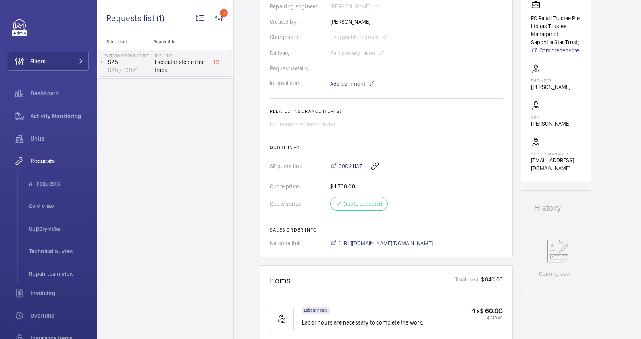
scroll to position [210, 0]
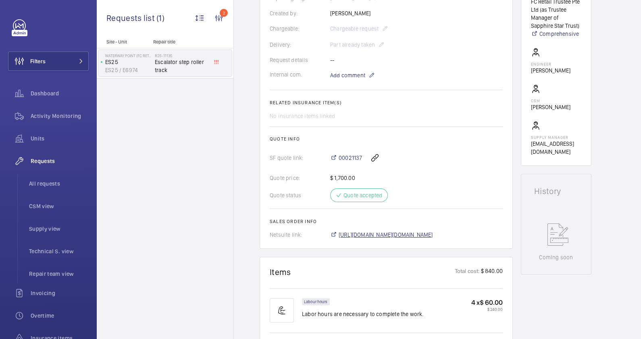
click at [433, 235] on span "[URL][DOMAIN_NAME][DOMAIN_NAME]" at bounding box center [386, 235] width 94 height 8
drag, startPoint x: 336, startPoint y: 151, endPoint x: 361, endPoint y: 154, distance: 24.8
click at [361, 154] on div "00021137" at bounding box center [416, 157] width 173 height 19
copy span "00021137"
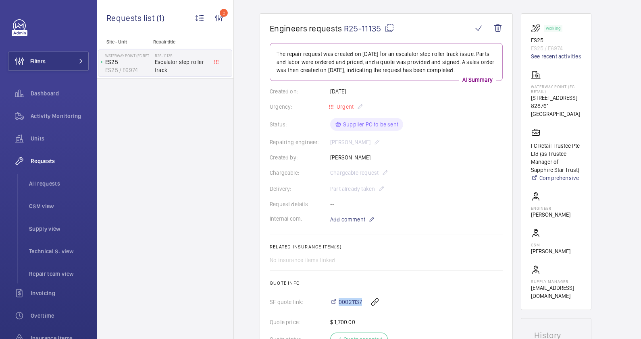
scroll to position [8, 0]
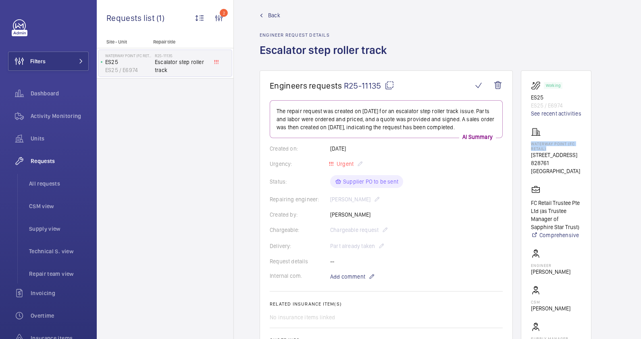
drag, startPoint x: 547, startPoint y: 149, endPoint x: 528, endPoint y: 144, distance: 19.8
click at [528, 144] on wm-front-card "Working ES25 ES25 / E6974 See recent activities Waterway Point (FC Retail) [STR…" at bounding box center [556, 219] width 71 height 297
drag, startPoint x: 528, startPoint y: 144, endPoint x: 537, endPoint y: 147, distance: 9.6
copy p "Waterway Point (FC Retail)"
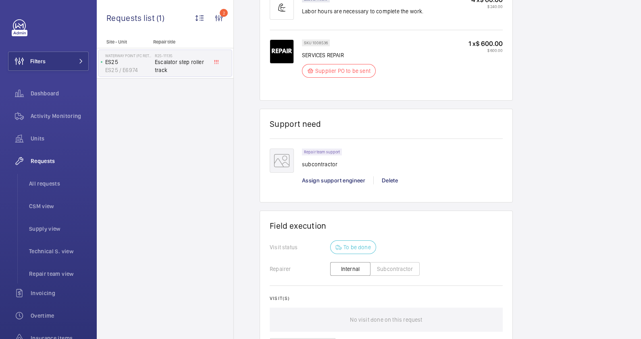
scroll to position [597, 0]
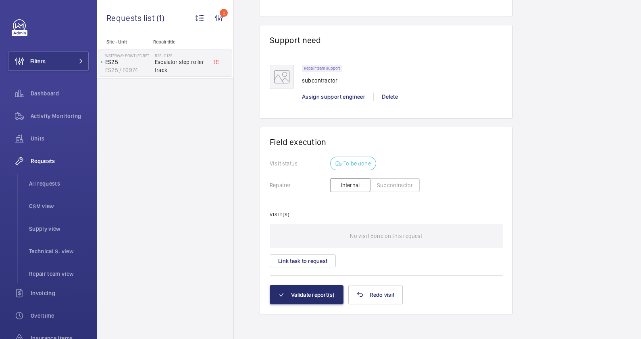
click at [392, 187] on button "Subcontractor" at bounding box center [395, 186] width 50 height 14
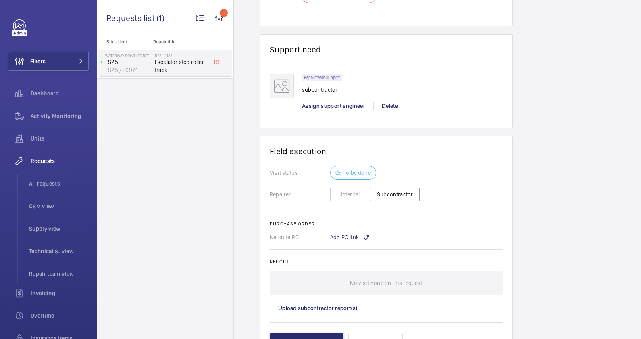
scroll to position [643, 0]
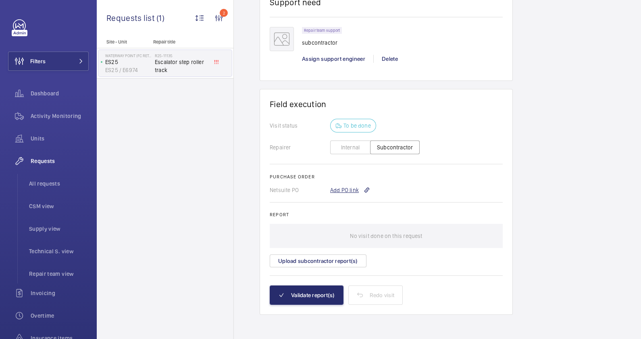
click at [348, 189] on div "Add PO link" at bounding box center [350, 190] width 40 height 8
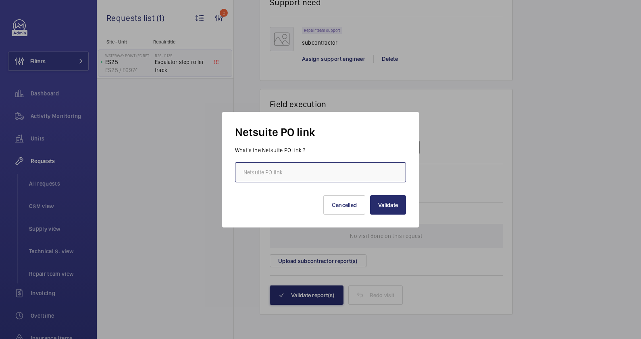
click at [300, 175] on input "text" at bounding box center [320, 172] width 171 height 20
paste input "[URL][DOMAIN_NAME][DOMAIN_NAME]"
type input "[URL][DOMAIN_NAME][DOMAIN_NAME]"
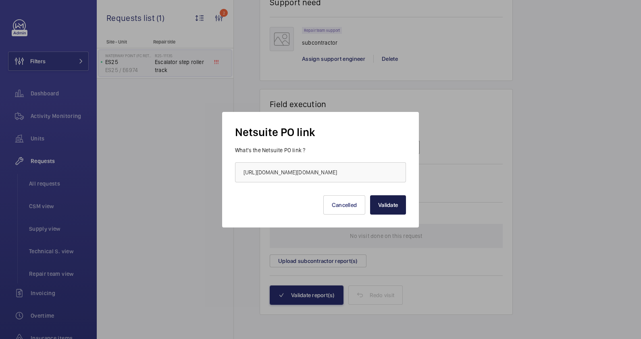
scroll to position [0, 0]
click at [387, 203] on button "Validate" at bounding box center [388, 205] width 36 height 19
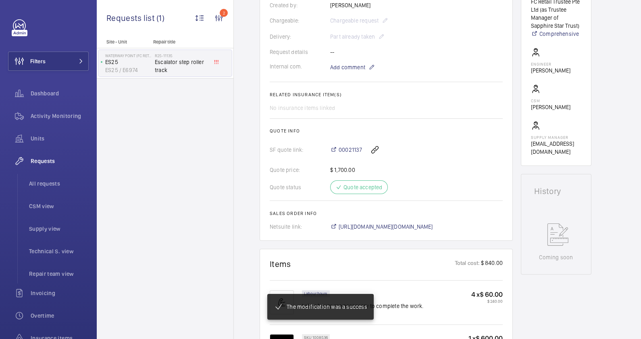
scroll to position [218, 0]
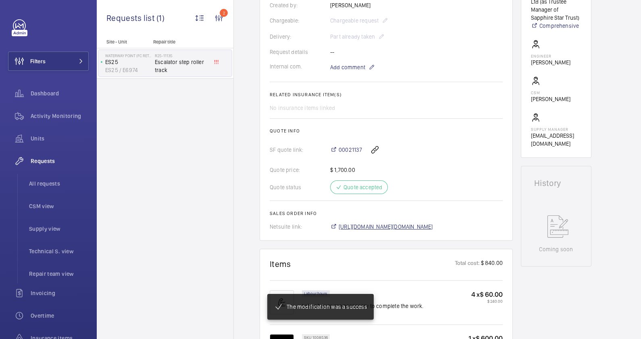
click at [433, 229] on span "[URL][DOMAIN_NAME][DOMAIN_NAME]" at bounding box center [386, 227] width 94 height 8
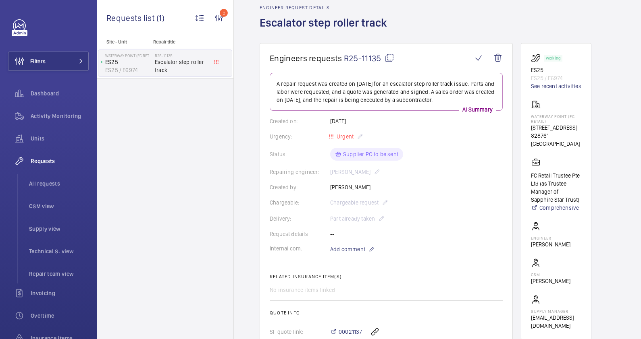
scroll to position [0, 0]
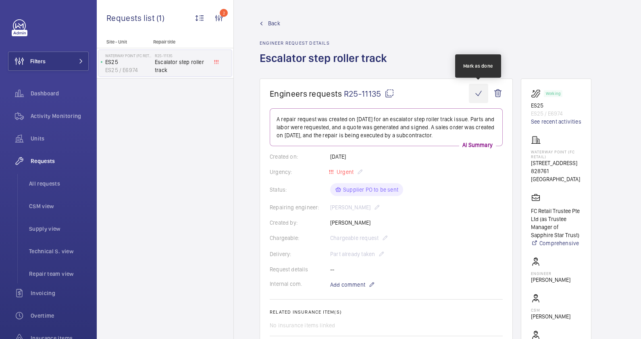
click at [477, 94] on wm-front-icon-button at bounding box center [478, 93] width 19 height 19
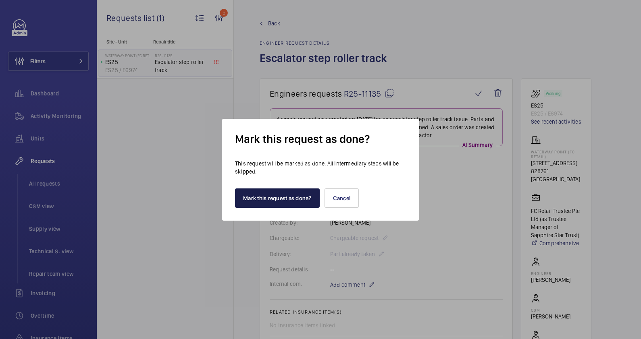
click at [295, 196] on button "Mark this request as done?" at bounding box center [277, 198] width 85 height 19
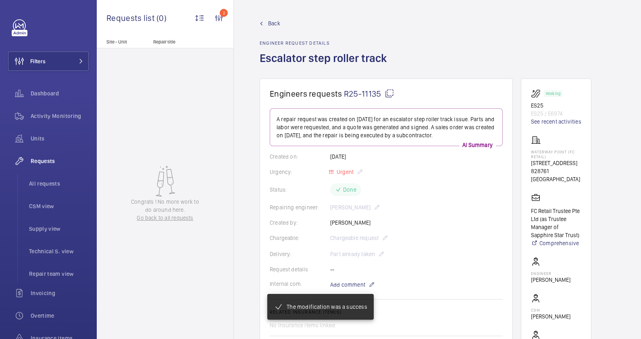
click at [271, 21] on span "Back" at bounding box center [274, 23] width 12 height 8
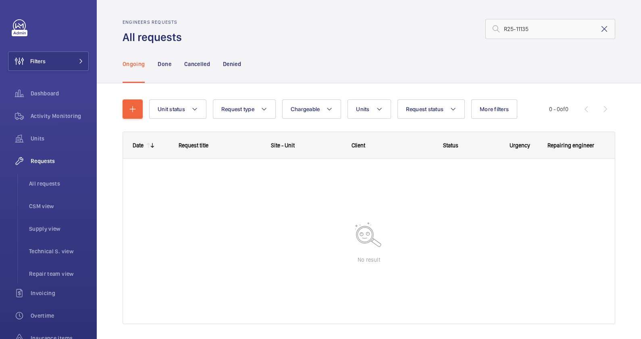
click at [600, 28] on mat-icon at bounding box center [605, 29] width 10 height 10
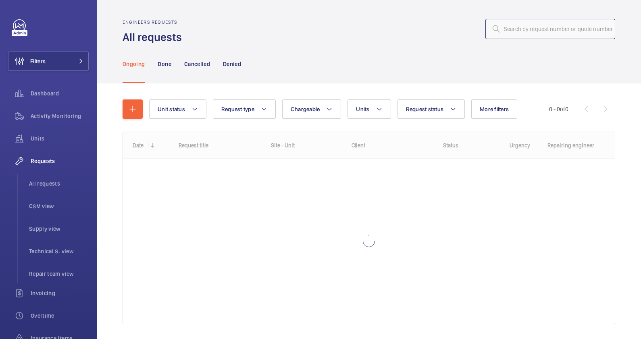
click at [514, 26] on input "text" at bounding box center [550, 29] width 130 height 20
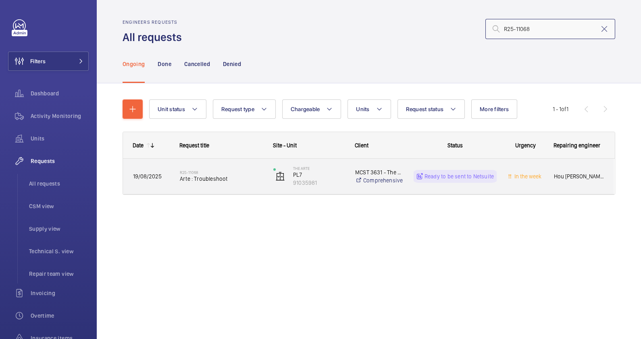
type input "R25-11068"
click at [244, 182] on span "Arte : Troubleshoot" at bounding box center [221, 179] width 83 height 8
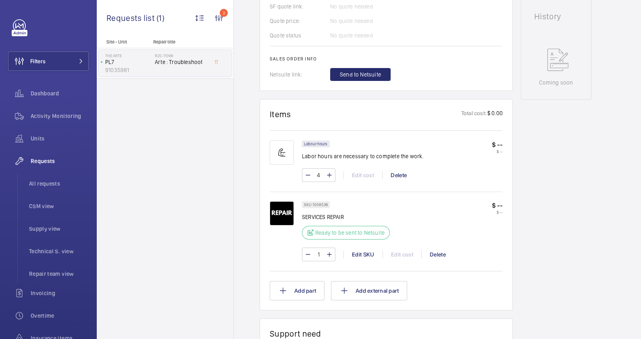
scroll to position [403, 0]
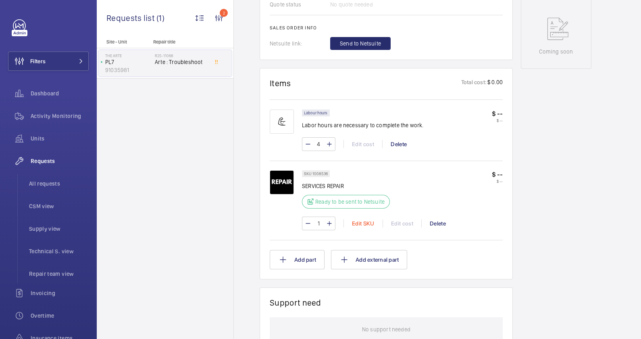
click at [359, 224] on div "Edit SKU" at bounding box center [363, 224] width 39 height 8
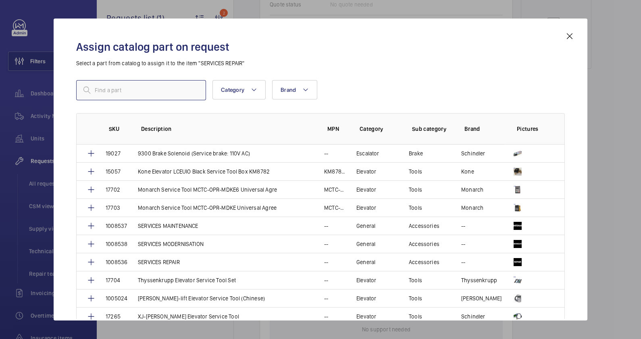
click at [130, 93] on input "text" at bounding box center [141, 90] width 130 height 20
type input "services"
click at [177, 222] on p "SERVICES MAINTENANCE" at bounding box center [168, 226] width 60 height 8
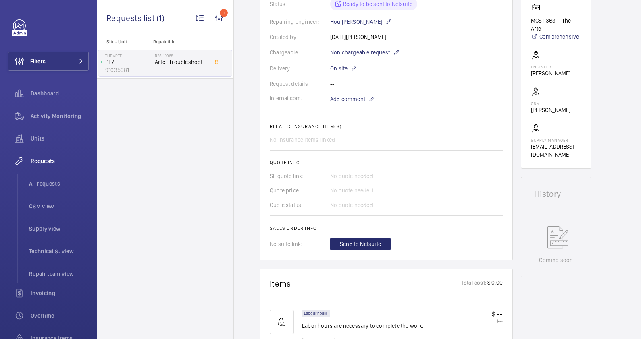
scroll to position [252, 0]
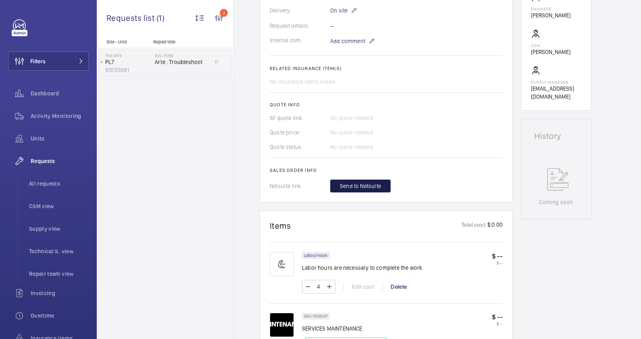
click at [363, 186] on span "Send to Netsuite" at bounding box center [360, 186] width 41 height 8
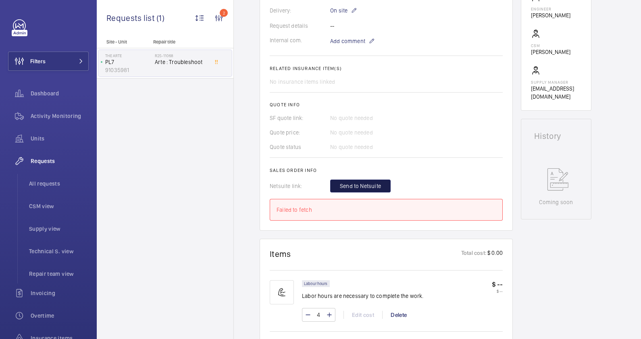
click at [365, 186] on span "Send to Netsuite" at bounding box center [360, 186] width 41 height 8
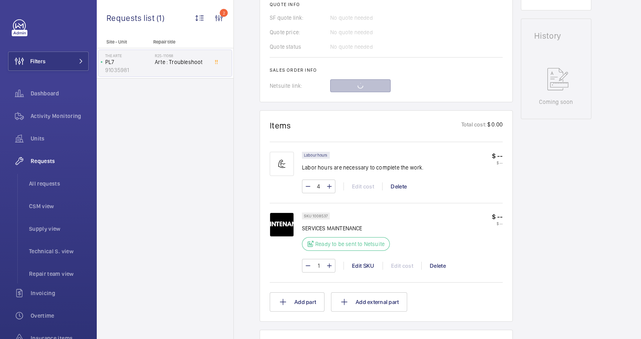
scroll to position [302, 0]
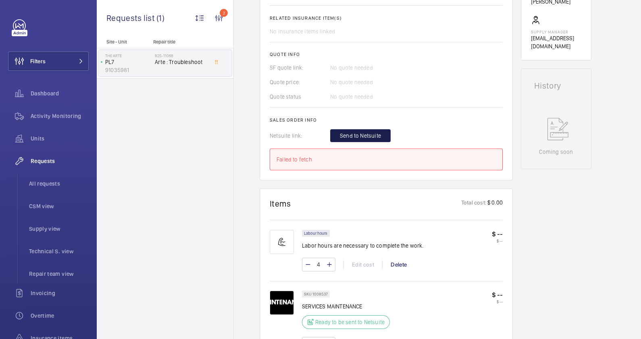
click at [380, 135] on span "Send to Netsuite" at bounding box center [360, 136] width 41 height 8
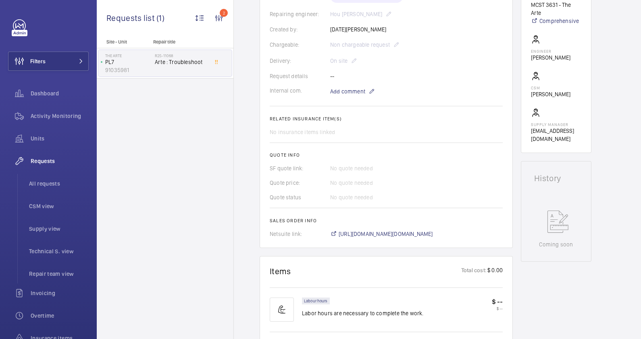
scroll to position [252, 0]
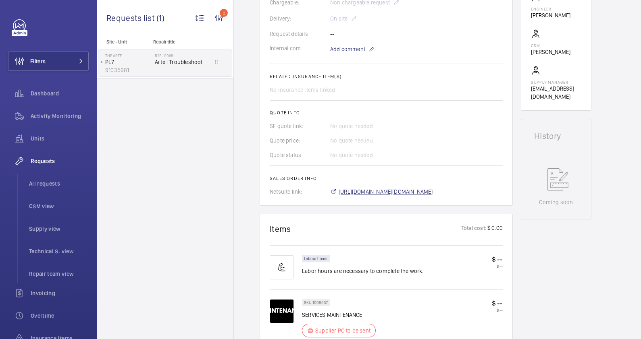
click at [433, 190] on span "[URL][DOMAIN_NAME][DOMAIN_NAME]" at bounding box center [386, 192] width 94 height 8
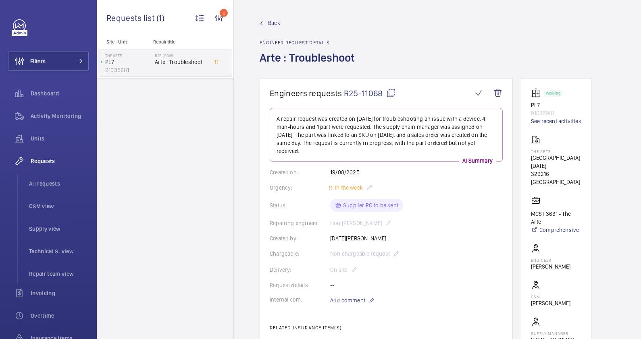
scroll to position [0, 0]
drag, startPoint x: 552, startPoint y: 153, endPoint x: 527, endPoint y: 153, distance: 24.2
click at [527, 153] on wm-front-card "Working PL7 91035981 See recent activities The Arte [GEOGRAPHIC_DATA][DATE] 363…" at bounding box center [556, 221] width 71 height 284
drag, startPoint x: 527, startPoint y: 153, endPoint x: 536, endPoint y: 151, distance: 8.6
copy p "The Arte"
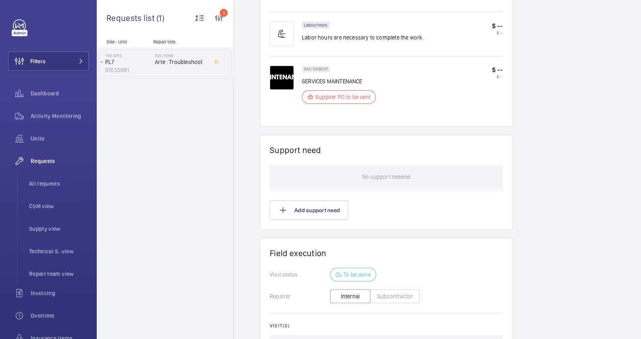
scroll to position [597, 0]
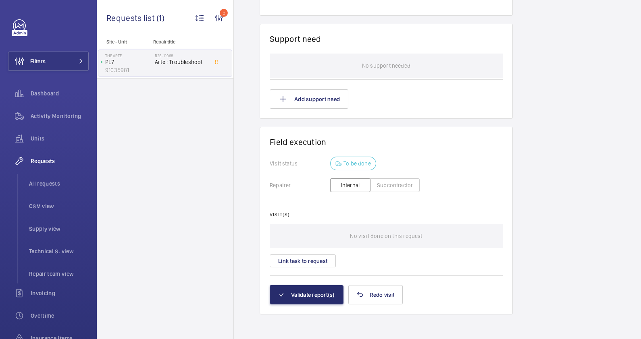
click at [395, 181] on button "Subcontractor" at bounding box center [395, 186] width 50 height 14
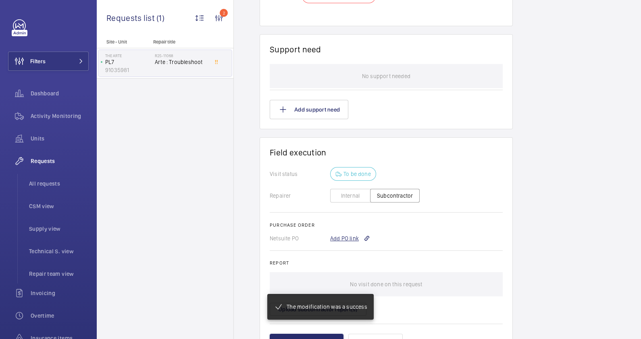
click at [343, 237] on div "Add PO link" at bounding box center [350, 239] width 40 height 8
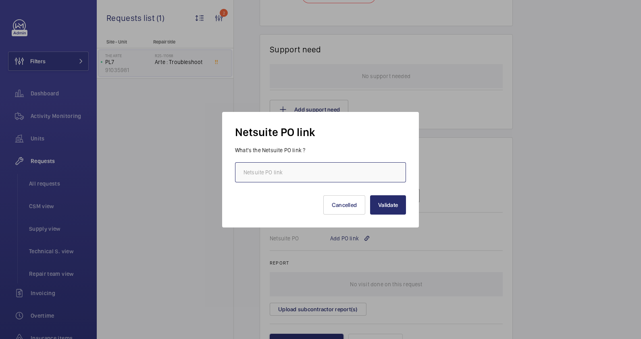
click at [254, 171] on input "text" at bounding box center [320, 172] width 171 height 20
paste input "[URL][DOMAIN_NAME][DOMAIN_NAME]"
type input "[URL][DOMAIN_NAME][DOMAIN_NAME]"
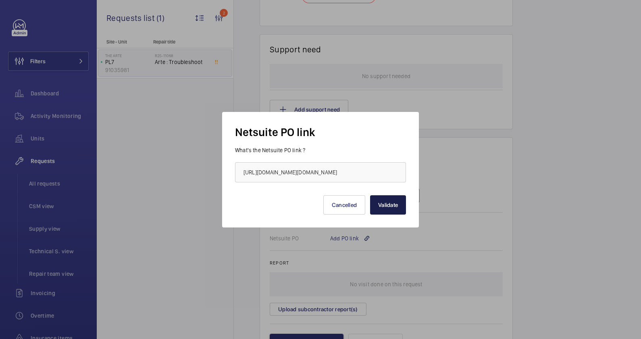
scroll to position [0, 0]
click at [385, 204] on button "Validate" at bounding box center [388, 205] width 36 height 19
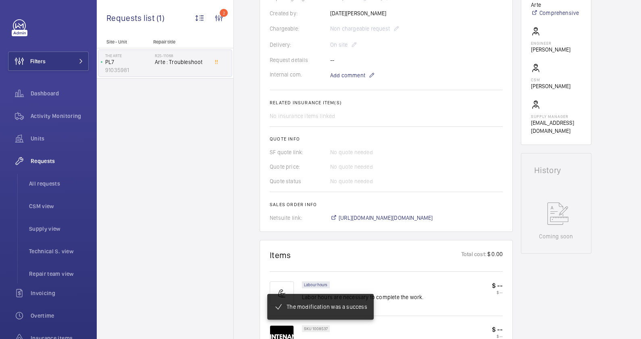
scroll to position [234, 0]
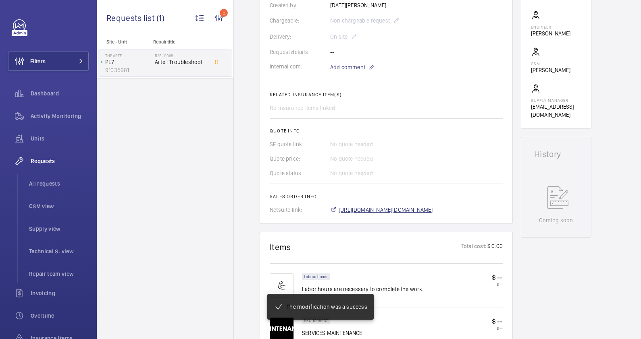
click at [431, 211] on span "[URL][DOMAIN_NAME][DOMAIN_NAME]" at bounding box center [386, 210] width 94 height 8
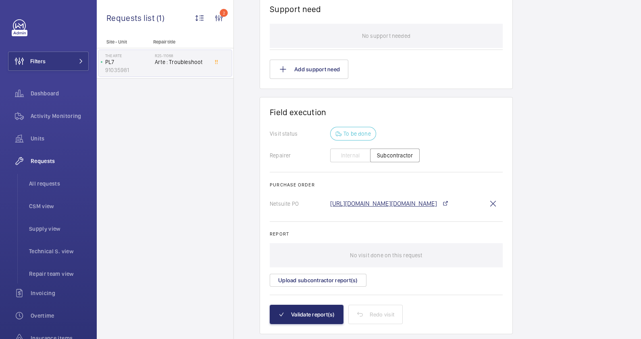
scroll to position [647, 0]
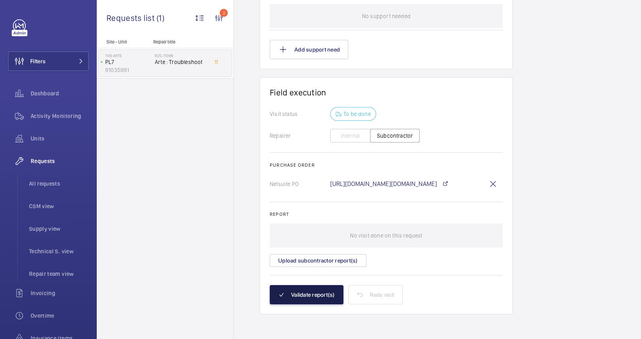
click at [303, 295] on button "Validate report(s)" at bounding box center [307, 294] width 74 height 19
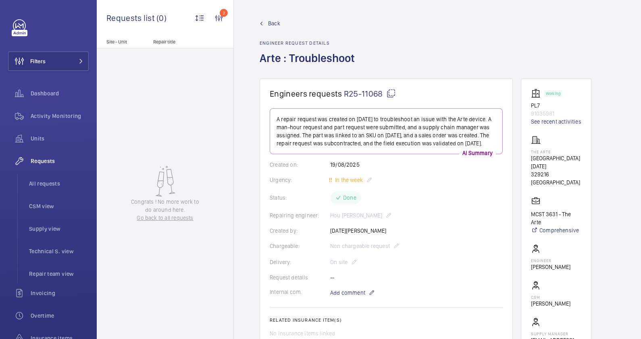
click at [269, 24] on span "Back" at bounding box center [274, 23] width 12 height 8
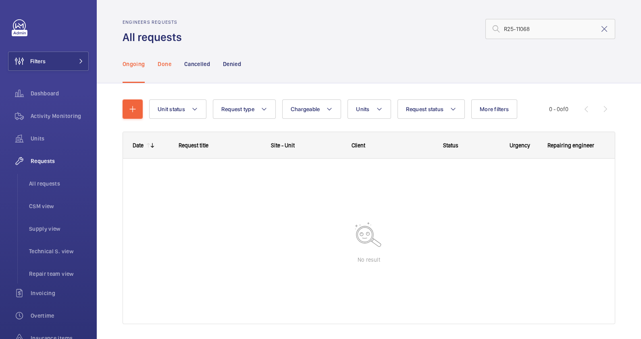
click at [167, 66] on p "Done" at bounding box center [164, 64] width 13 height 8
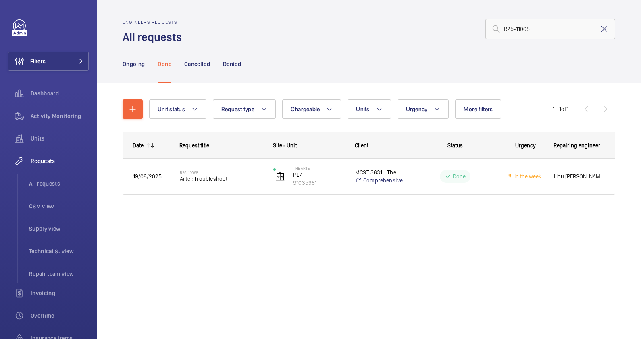
click at [605, 29] on mat-icon at bounding box center [605, 29] width 10 height 10
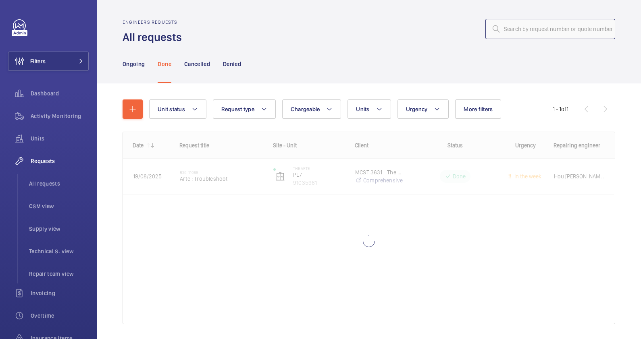
click at [529, 32] on input "text" at bounding box center [550, 29] width 130 height 20
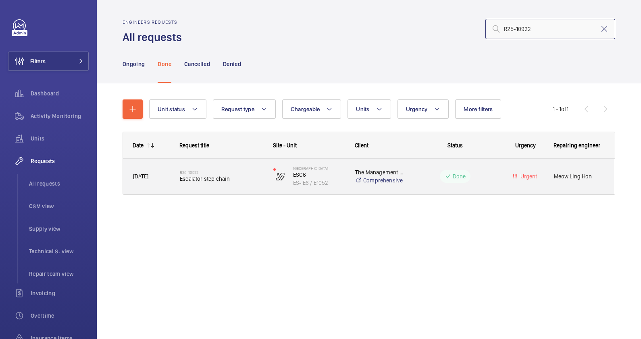
type input "R25-10922"
click at [238, 185] on div "R25-10922 Escalator step chain" at bounding box center [221, 176] width 83 height 23
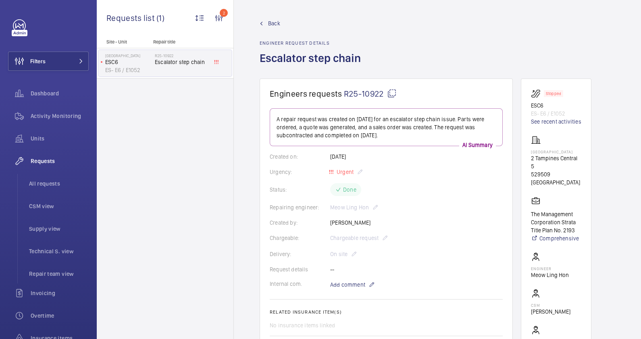
click at [273, 24] on span "Back" at bounding box center [274, 23] width 12 height 8
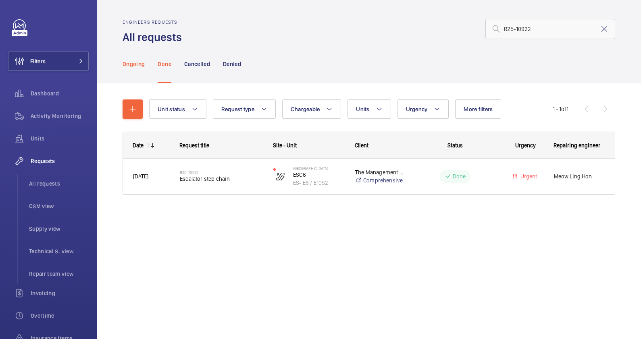
click at [133, 65] on p "Ongoing" at bounding box center [134, 64] width 22 height 8
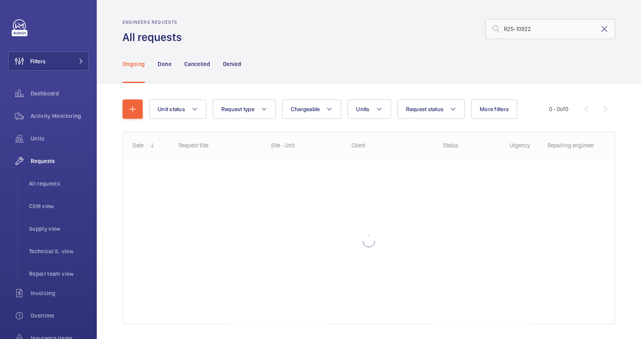
click at [600, 30] on mat-icon at bounding box center [605, 29] width 10 height 10
click at [506, 33] on input "text" at bounding box center [550, 29] width 130 height 20
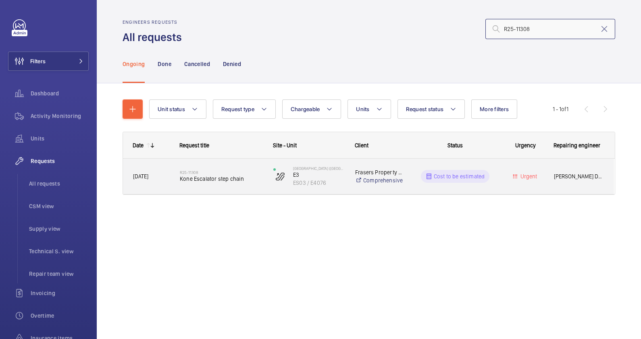
type input "R25-11308"
click at [248, 186] on div "R25-11308 Kone Escalator step chain" at bounding box center [221, 176] width 83 height 23
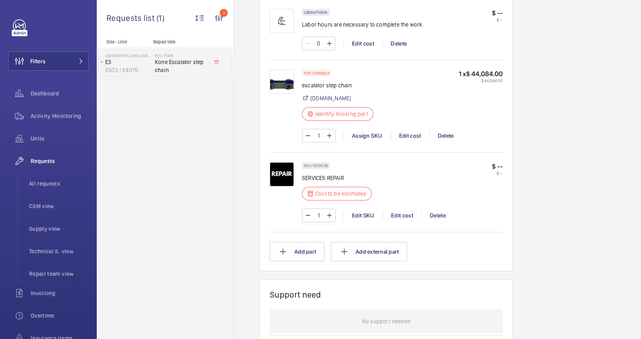
scroll to position [554, 0]
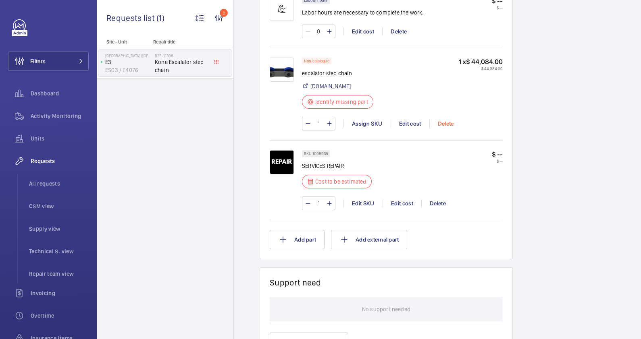
click at [446, 121] on div "Delete" at bounding box center [445, 124] width 33 height 8
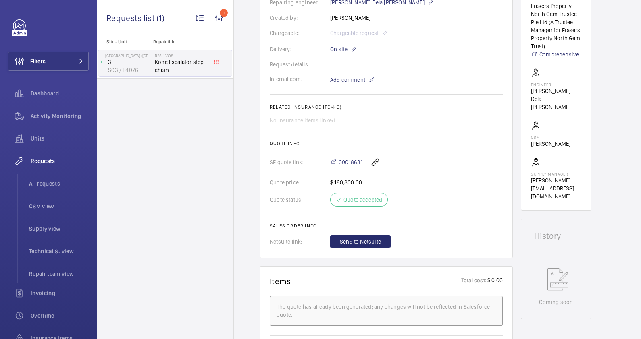
scroll to position [201, 0]
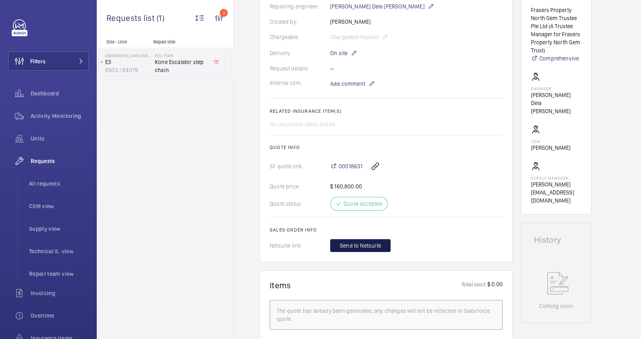
click at [364, 250] on span "Send to Netsuite" at bounding box center [360, 246] width 41 height 8
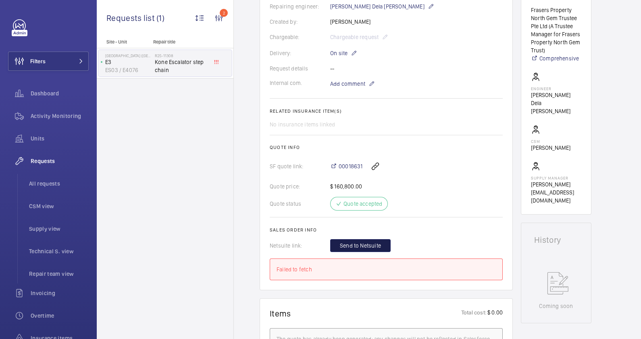
click at [377, 250] on span "Send to Netsuite" at bounding box center [360, 246] width 41 height 8
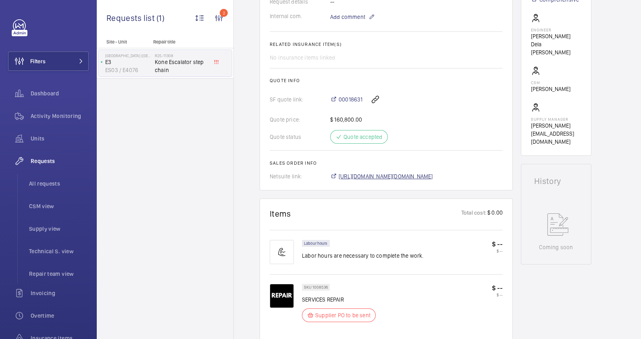
scroll to position [268, 0]
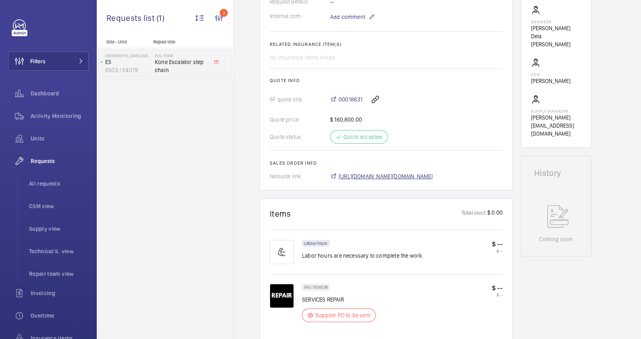
click at [427, 173] on span "[URL][DOMAIN_NAME][DOMAIN_NAME]" at bounding box center [386, 177] width 94 height 8
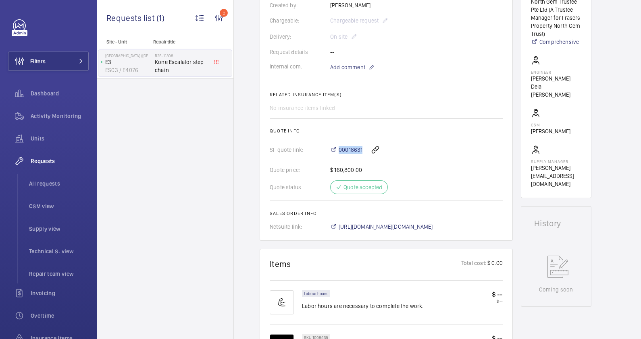
drag, startPoint x: 363, startPoint y: 142, endPoint x: 338, endPoint y: 142, distance: 24.6
click at [338, 142] on div "00018631" at bounding box center [416, 149] width 173 height 19
copy span "00018631"
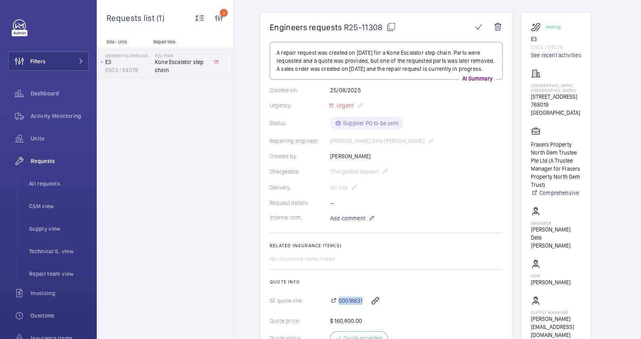
scroll to position [16, 0]
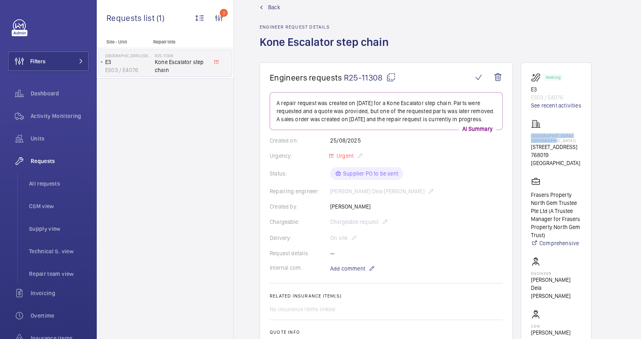
drag, startPoint x: 560, startPoint y: 141, endPoint x: 531, endPoint y: 137, distance: 30.1
click at [531, 137] on p "[GEOGRAPHIC_DATA] ([GEOGRAPHIC_DATA])" at bounding box center [556, 138] width 50 height 10
drag, startPoint x: 531, startPoint y: 137, endPoint x: 538, endPoint y: 137, distance: 7.3
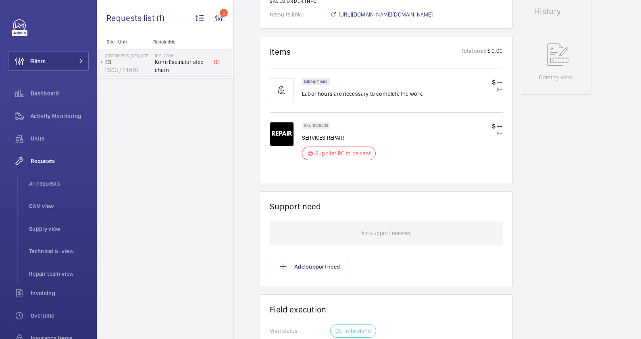
scroll to position [520, 0]
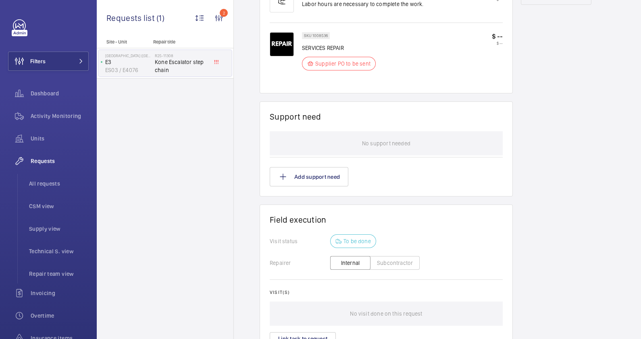
click at [390, 264] on button "Subcontractor" at bounding box center [395, 263] width 50 height 14
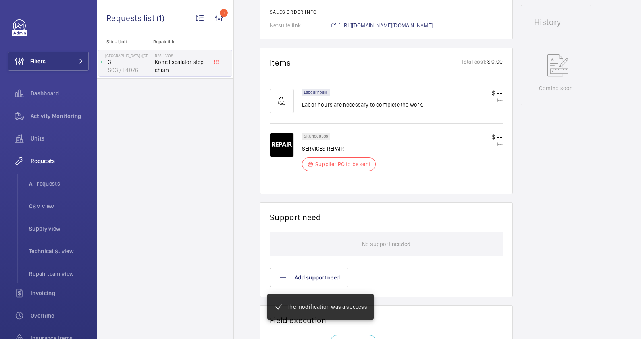
scroll to position [571, 0]
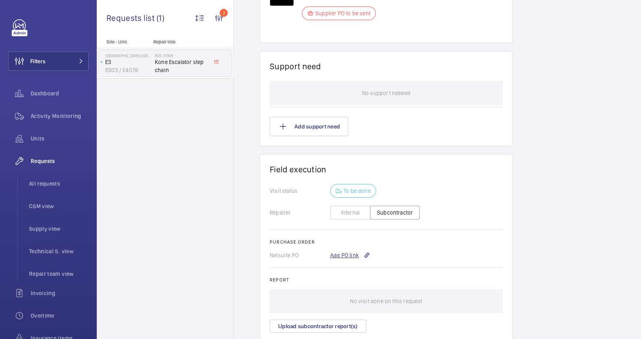
click at [349, 252] on div "Add PO link" at bounding box center [350, 256] width 40 height 8
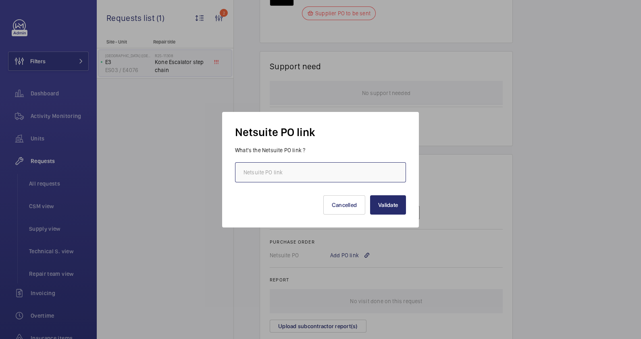
click at [264, 171] on input "text" at bounding box center [320, 172] width 171 height 20
paste input "[URL][DOMAIN_NAME][DOMAIN_NAME]"
type input "[URL][DOMAIN_NAME][DOMAIN_NAME]"
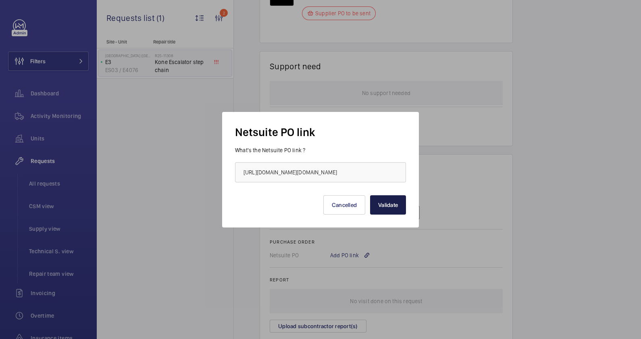
scroll to position [0, 0]
click at [391, 207] on button "Validate" at bounding box center [388, 205] width 36 height 19
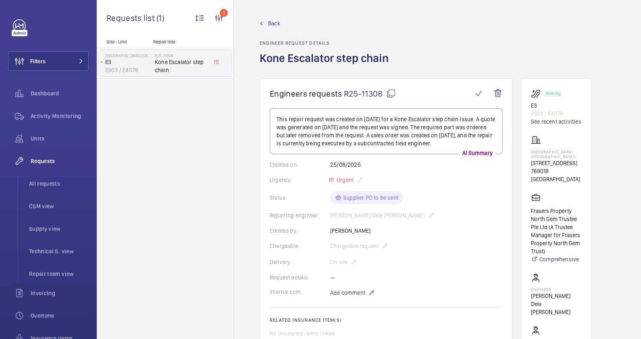
scroll to position [201, 0]
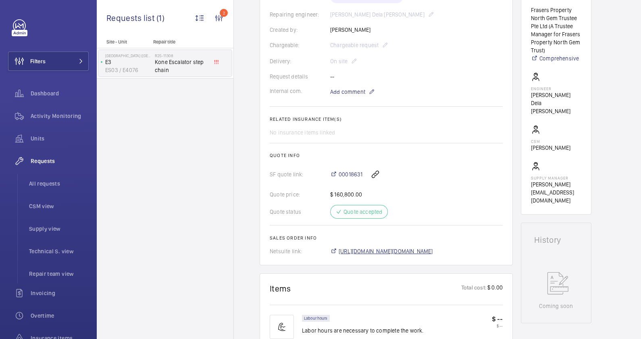
click at [403, 249] on span "[URL][DOMAIN_NAME][DOMAIN_NAME]" at bounding box center [386, 252] width 94 height 8
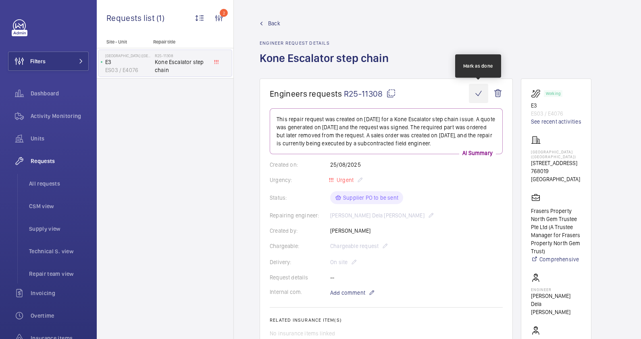
click at [476, 92] on wm-front-icon-button at bounding box center [478, 93] width 19 height 19
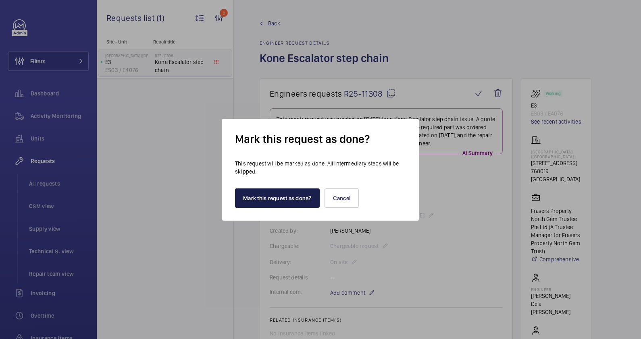
click at [310, 202] on button "Mark this request as done?" at bounding box center [277, 198] width 85 height 19
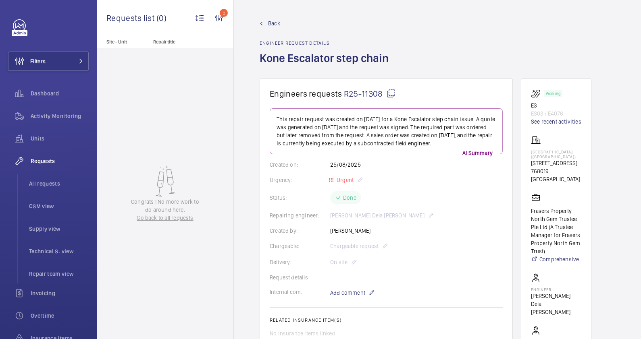
click at [264, 20] on link "Back" at bounding box center [327, 23] width 134 height 8
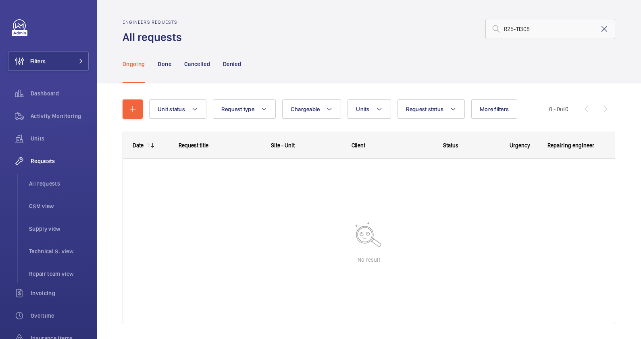
click at [600, 27] on mat-icon at bounding box center [605, 29] width 10 height 10
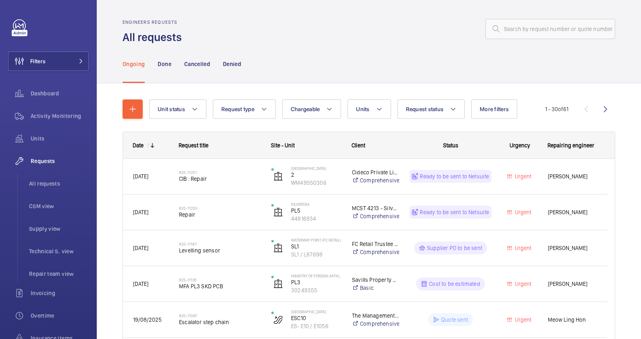
click at [335, 55] on div "Ongoing Done Cancelled Denied" at bounding box center [369, 64] width 493 height 38
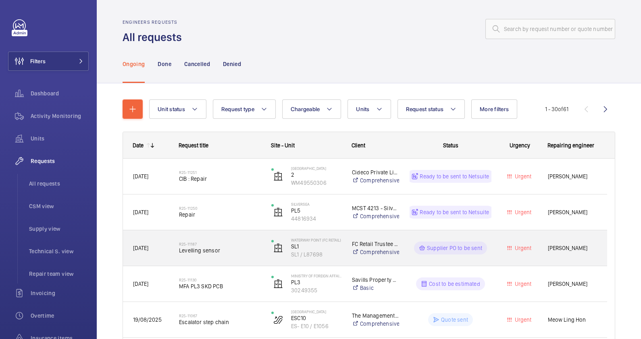
click at [237, 258] on div "R25-11187 Levelling sensor" at bounding box center [220, 248] width 82 height 23
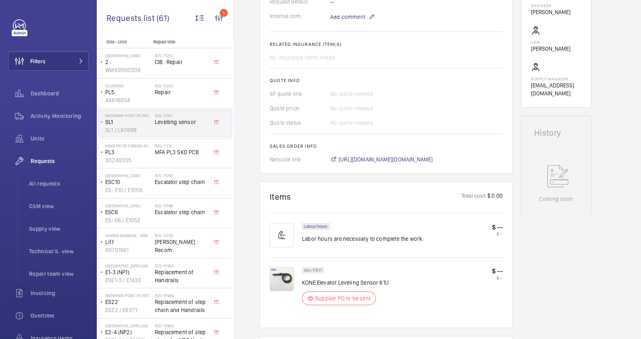
scroll to position [276, 0]
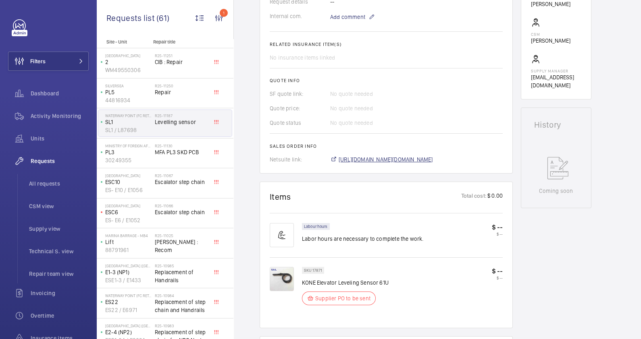
click at [429, 158] on span "[URL][DOMAIN_NAME][DOMAIN_NAME]" at bounding box center [386, 160] width 94 height 8
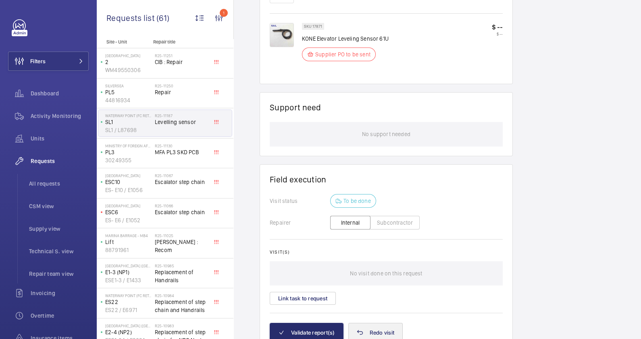
scroll to position [558, 0]
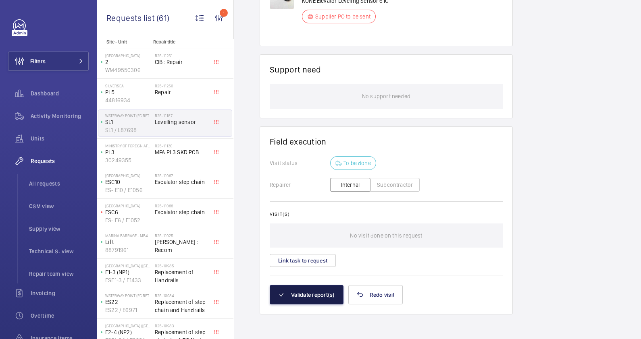
click at [313, 294] on button "Validate report(s)" at bounding box center [307, 294] width 74 height 19
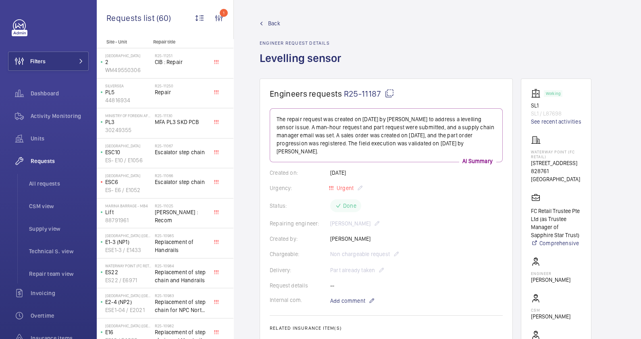
click at [274, 24] on span "Back" at bounding box center [274, 23] width 12 height 8
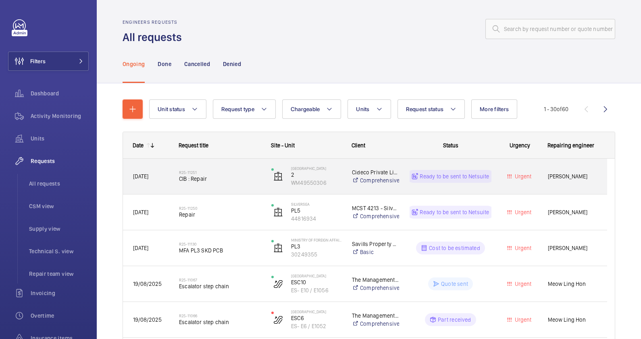
click at [242, 181] on span "CIB : Repair" at bounding box center [220, 179] width 82 height 8
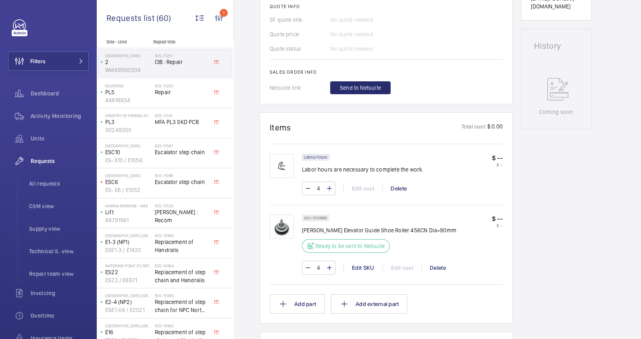
scroll to position [352, 0]
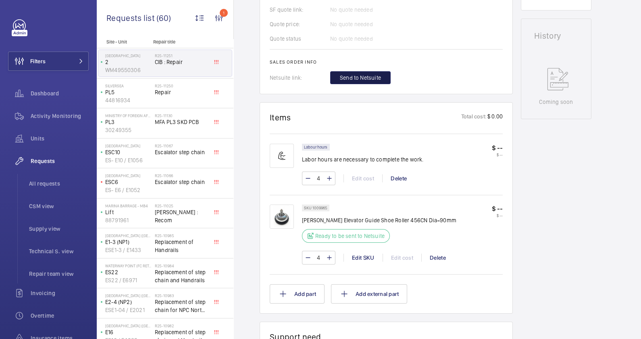
click at [373, 77] on span "Send to Netsuite" at bounding box center [360, 78] width 41 height 8
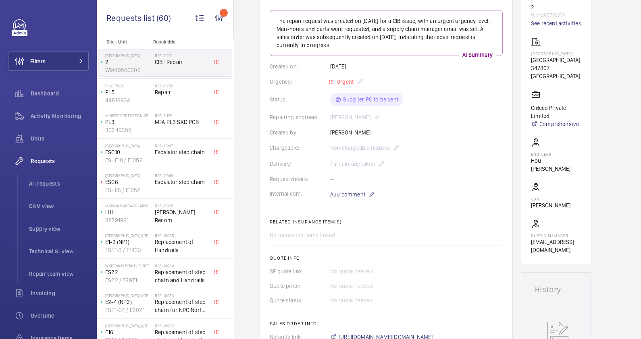
scroll to position [252, 0]
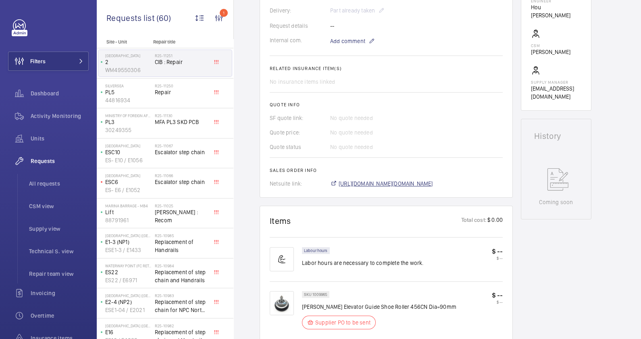
click at [423, 183] on span "[URL][DOMAIN_NAME][DOMAIN_NAME]" at bounding box center [386, 184] width 94 height 8
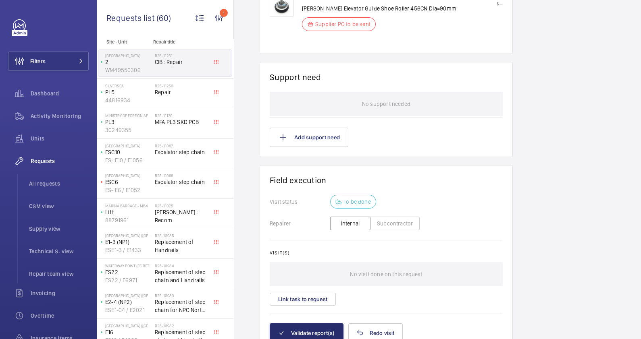
scroll to position [589, 0]
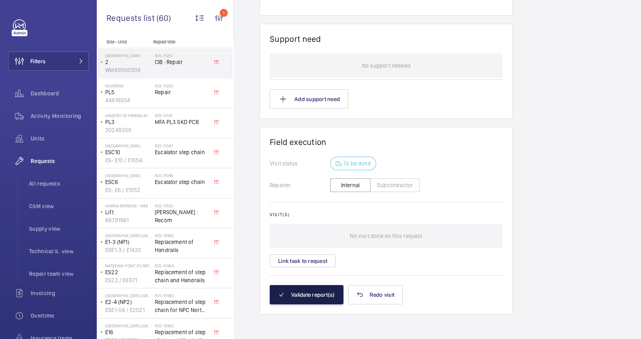
click at [308, 296] on button "Validate report(s)" at bounding box center [307, 294] width 74 height 19
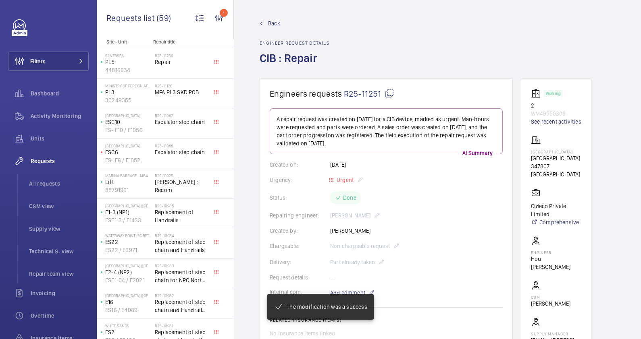
click at [274, 22] on span "Back" at bounding box center [274, 23] width 12 height 8
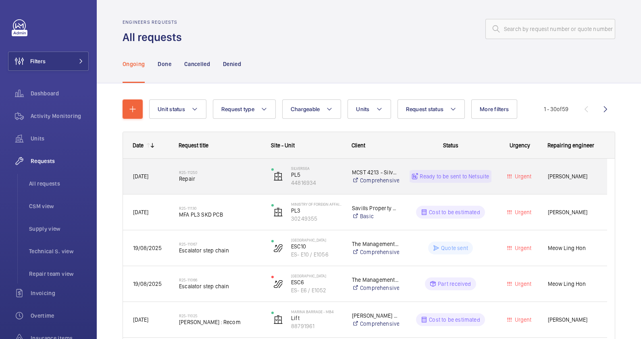
click at [225, 181] on span "Repair" at bounding box center [220, 179] width 82 height 8
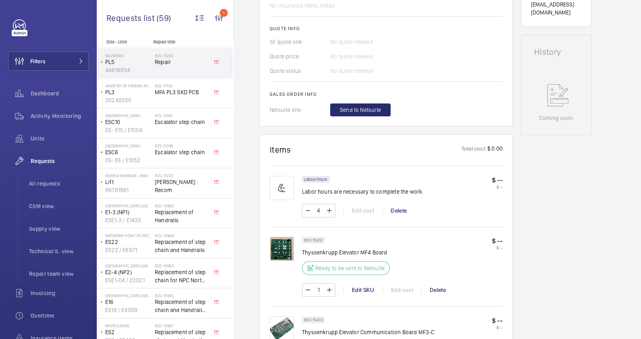
scroll to position [326, 0]
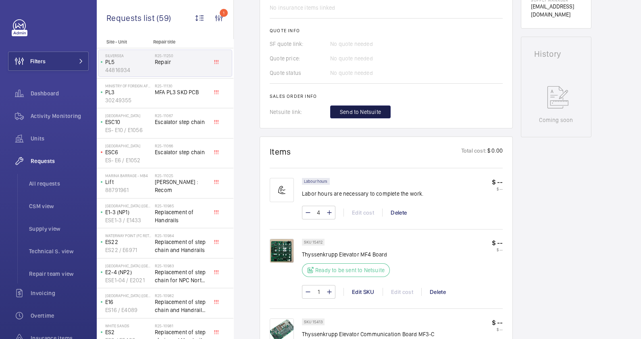
click at [366, 111] on span "Send to Netsuite" at bounding box center [360, 112] width 41 height 8
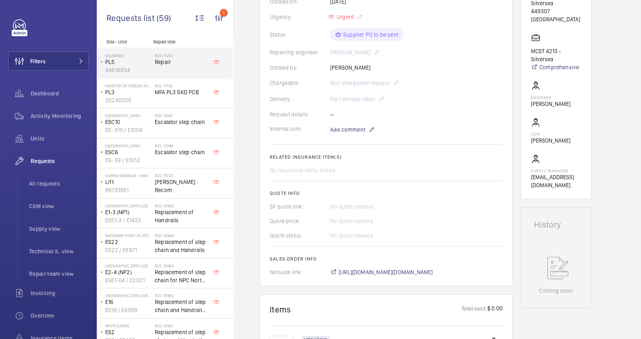
scroll to position [201, 0]
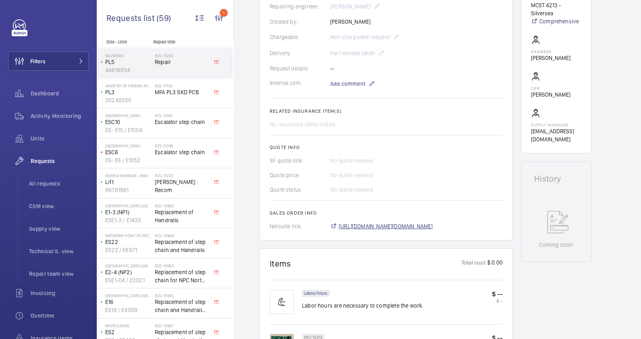
click at [412, 231] on span "[URL][DOMAIN_NAME][DOMAIN_NAME]" at bounding box center [386, 227] width 94 height 8
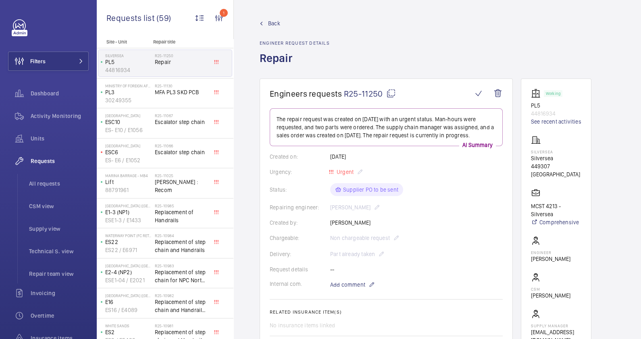
scroll to position [252, 0]
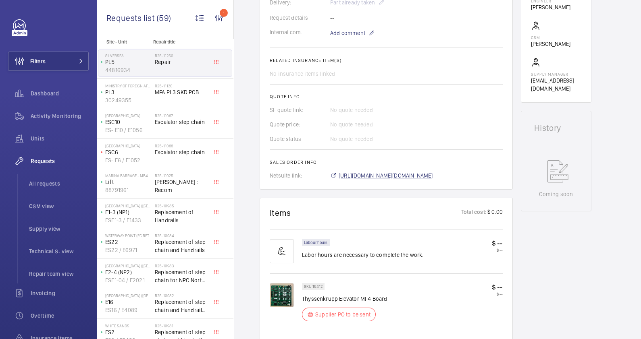
click at [410, 180] on span "[URL][DOMAIN_NAME][DOMAIN_NAME]" at bounding box center [386, 176] width 94 height 8
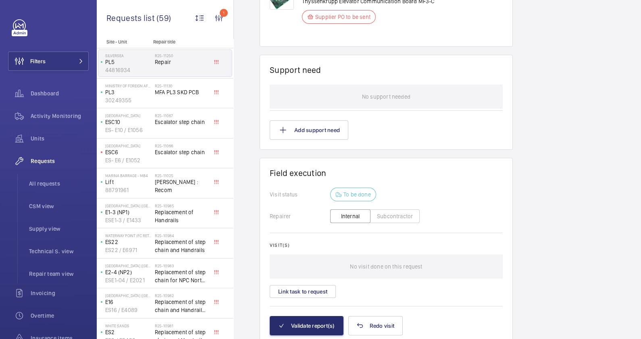
scroll to position [652, 0]
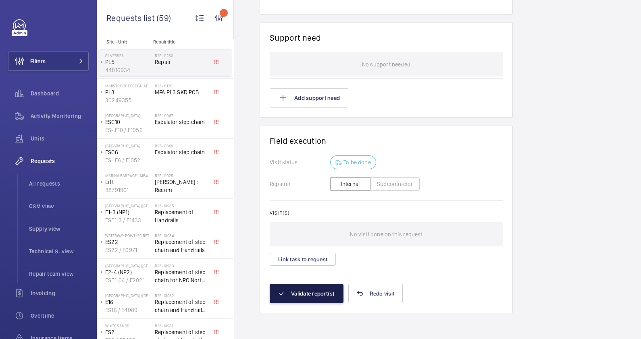
click at [312, 294] on button "Validate report(s)" at bounding box center [307, 293] width 74 height 19
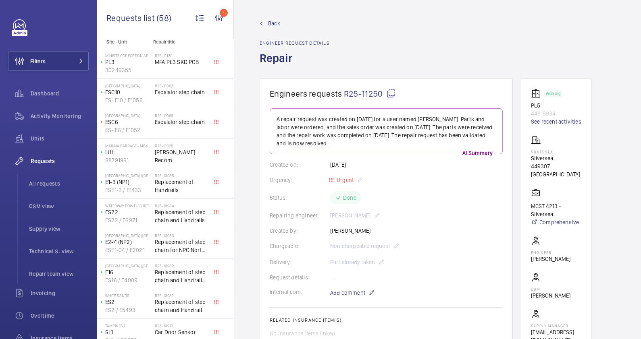
click at [269, 22] on span "Back" at bounding box center [274, 23] width 12 height 8
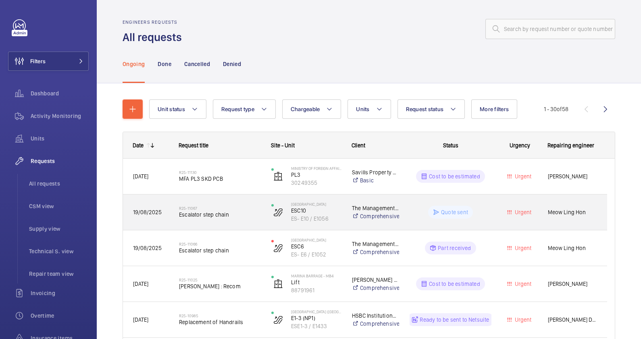
click at [233, 219] on div "R25-11067 Escalator step chain" at bounding box center [220, 212] width 82 height 23
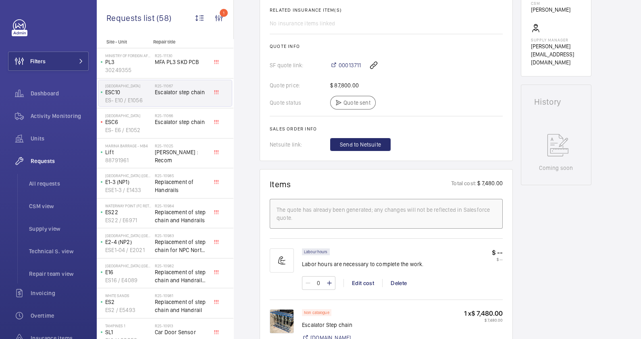
scroll to position [403, 0]
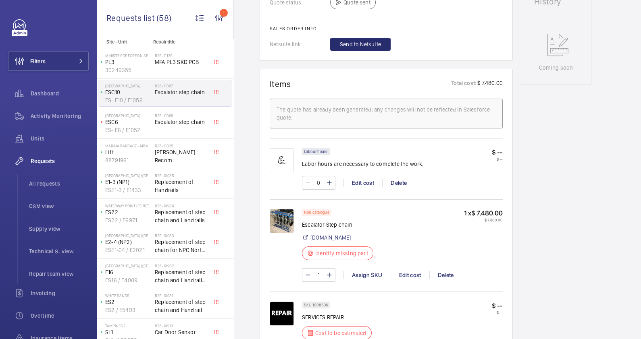
click at [279, 222] on img at bounding box center [282, 221] width 24 height 24
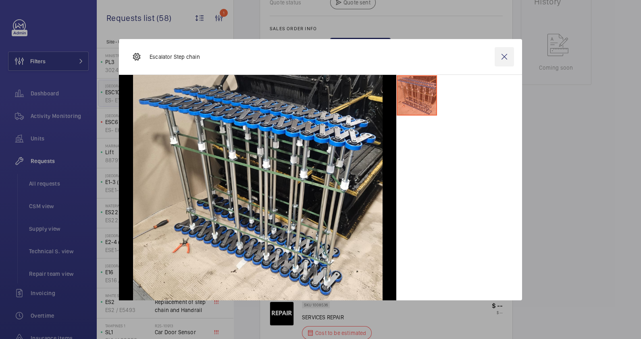
click at [504, 56] on wm-front-icon-button at bounding box center [504, 56] width 19 height 19
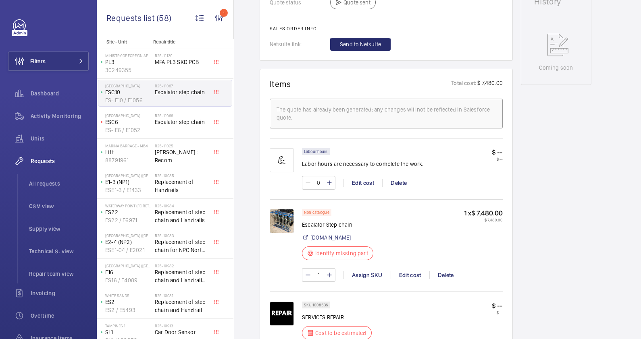
scroll to position [0, 0]
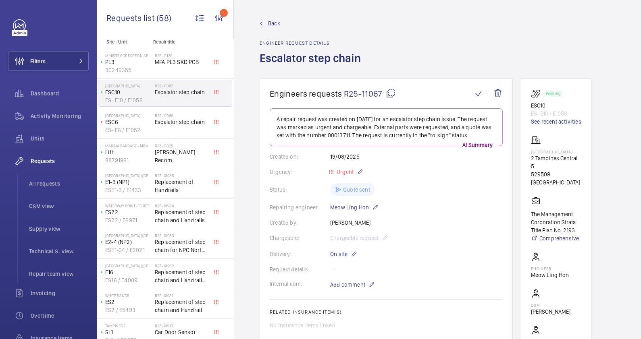
drag, startPoint x: 268, startPoint y: 25, endPoint x: 308, endPoint y: 110, distance: 93.8
click at [268, 25] on span "Back" at bounding box center [274, 23] width 12 height 8
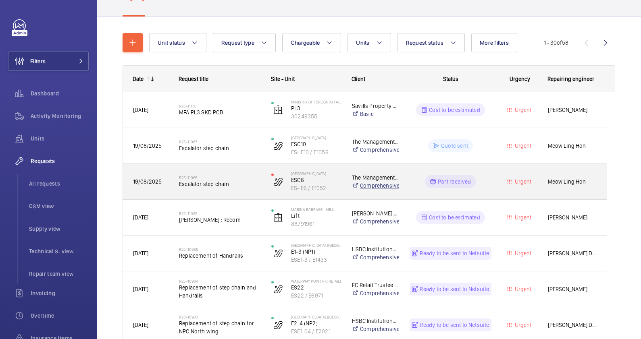
scroll to position [100, 0]
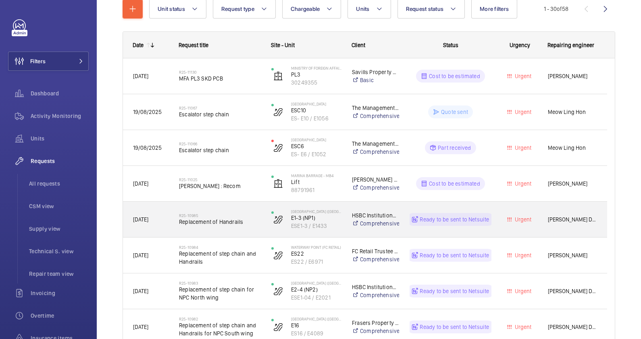
click at [224, 231] on div "R25-10985 Replacement of Handrails" at bounding box center [220, 219] width 82 height 23
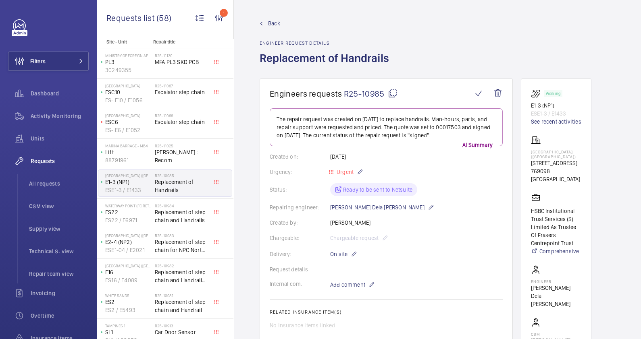
click at [270, 25] on span "Back" at bounding box center [274, 23] width 12 height 8
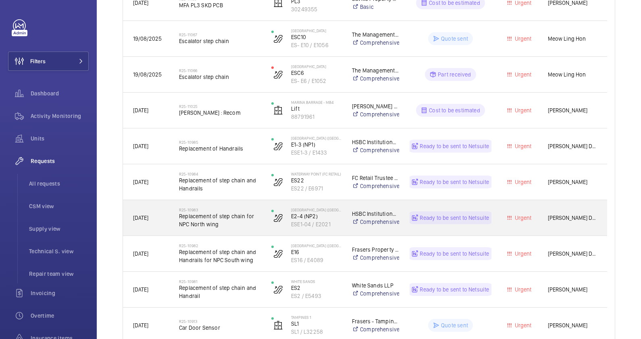
scroll to position [175, 0]
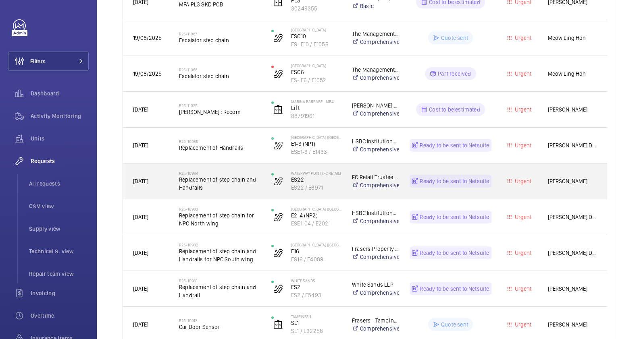
click at [240, 185] on span "Replacement of step chain and Handrails" at bounding box center [220, 184] width 82 height 16
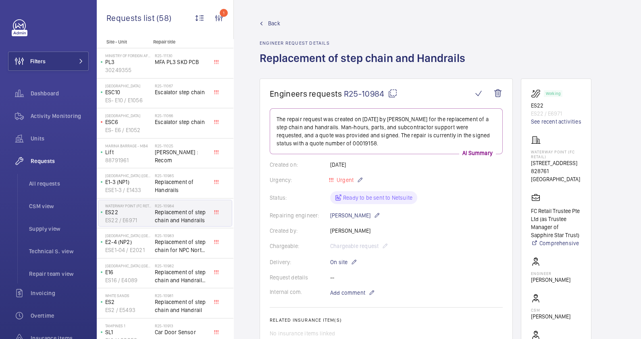
click at [277, 23] on span "Back" at bounding box center [274, 23] width 12 height 8
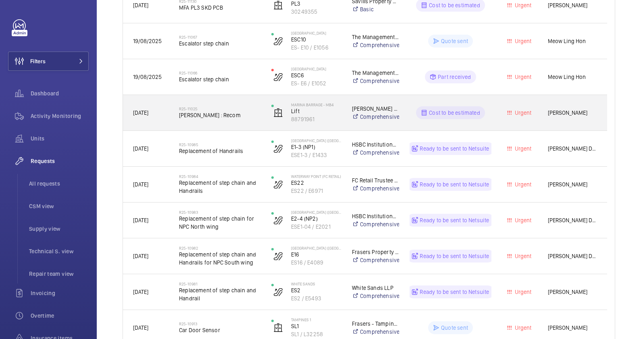
scroll to position [175, 0]
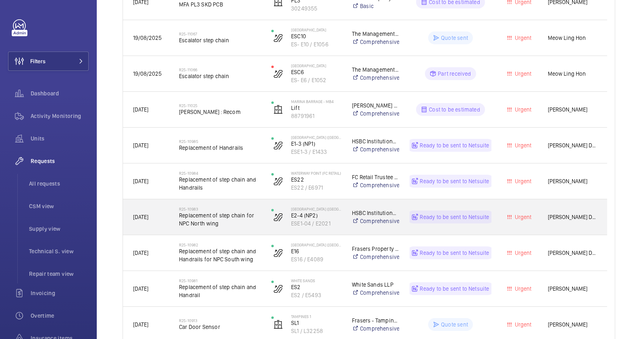
click at [246, 228] on div "R25-10983 Replacement of step chain for NPC North wing" at bounding box center [220, 217] width 82 height 23
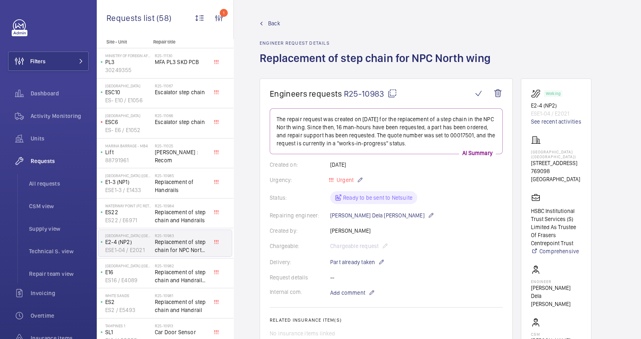
click at [277, 28] on div "Back Engineer request details Replacement of step chain for NPC North wing" at bounding box center [378, 48] width 236 height 59
click at [277, 24] on span "Back" at bounding box center [274, 23] width 12 height 8
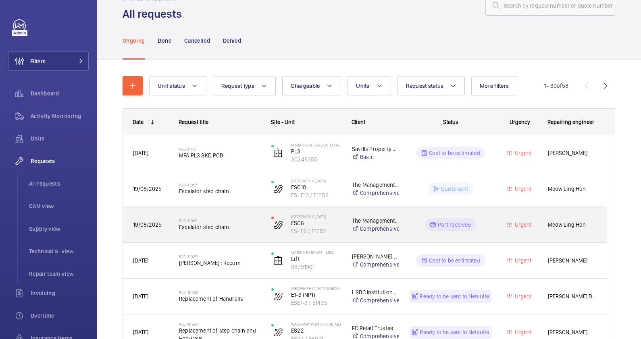
scroll to position [275, 0]
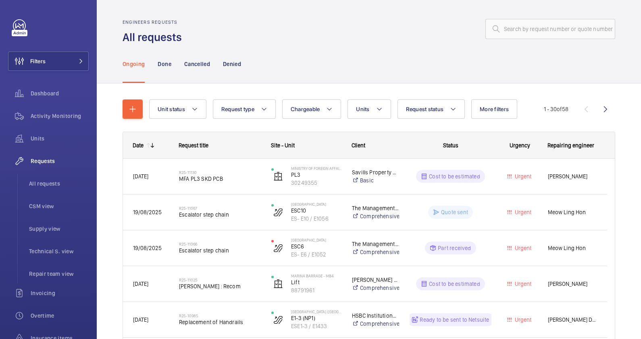
scroll to position [275, 0]
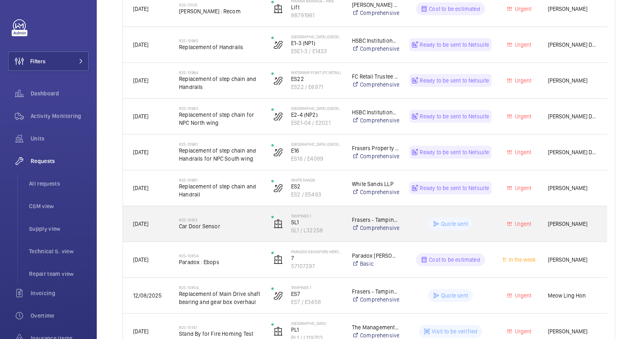
click at [249, 238] on div "R25-10913 Car Door Sensor" at bounding box center [215, 224] width 92 height 36
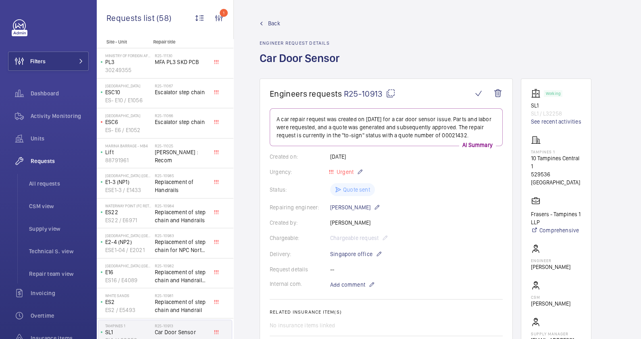
click at [273, 23] on span "Back" at bounding box center [274, 23] width 12 height 8
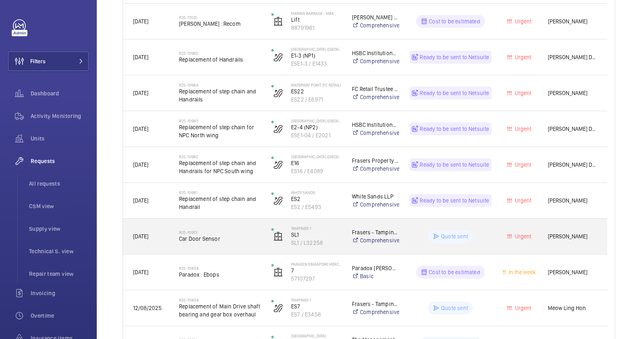
scroll to position [275, 0]
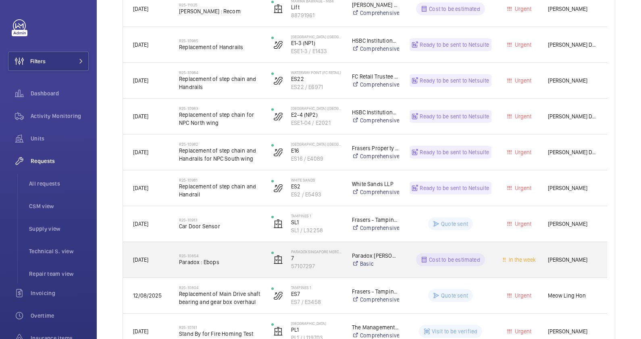
click at [233, 262] on span "Paradox : Ebops" at bounding box center [220, 262] width 82 height 8
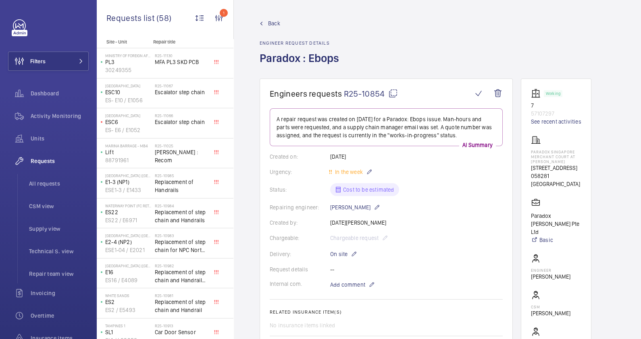
click at [272, 24] on span "Back" at bounding box center [274, 23] width 12 height 8
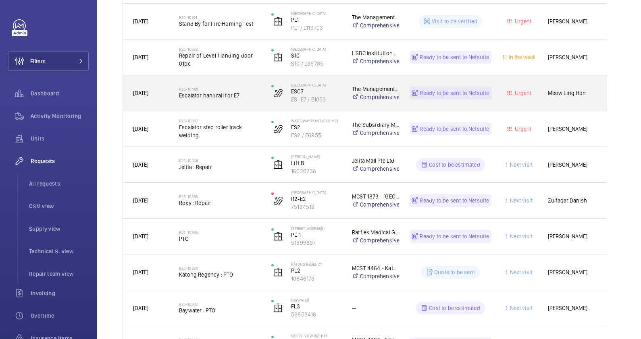
scroll to position [578, 0]
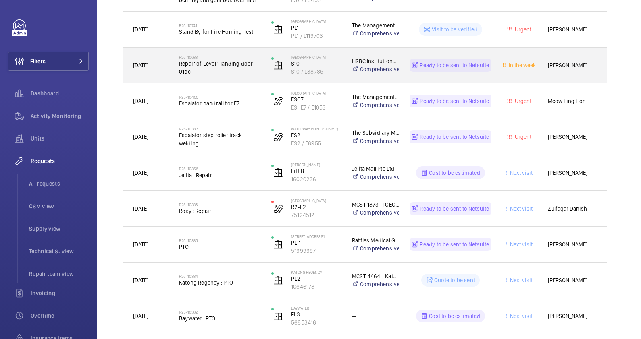
click at [243, 68] on span "Repair of Level 1 landing door 01pc" at bounding box center [220, 68] width 82 height 16
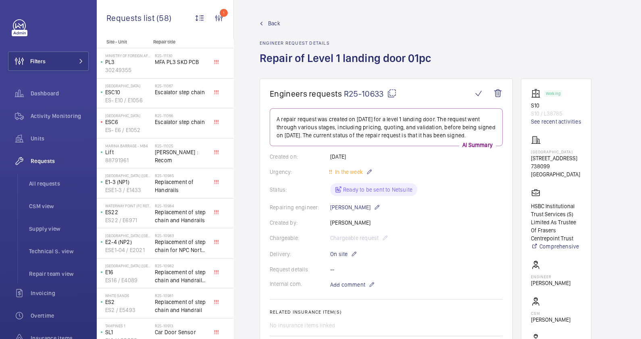
click at [276, 20] on span "Back" at bounding box center [274, 23] width 12 height 8
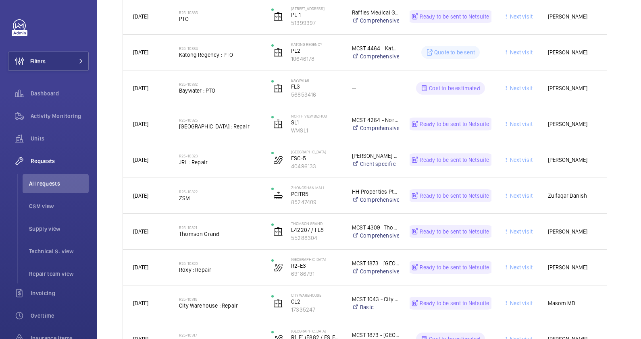
scroll to position [935, 0]
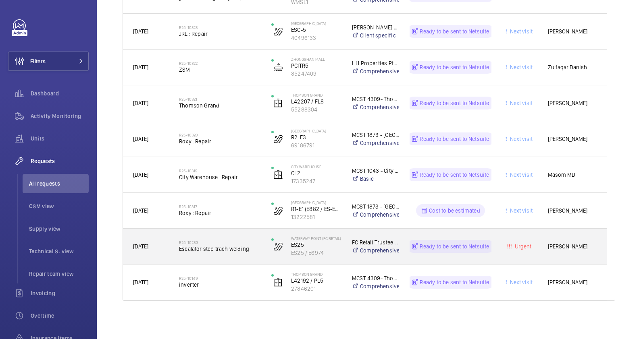
click at [231, 249] on span "Escalator step trach welding" at bounding box center [220, 249] width 82 height 8
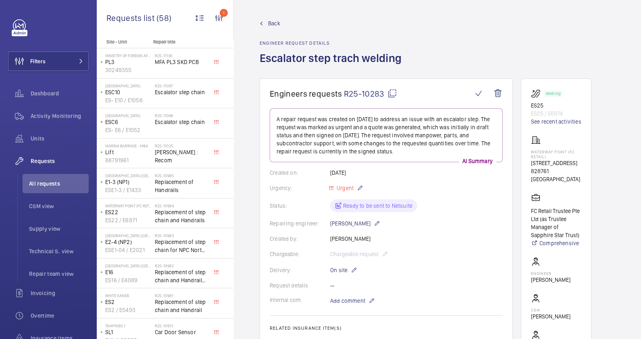
click at [276, 23] on span "Back" at bounding box center [274, 23] width 12 height 8
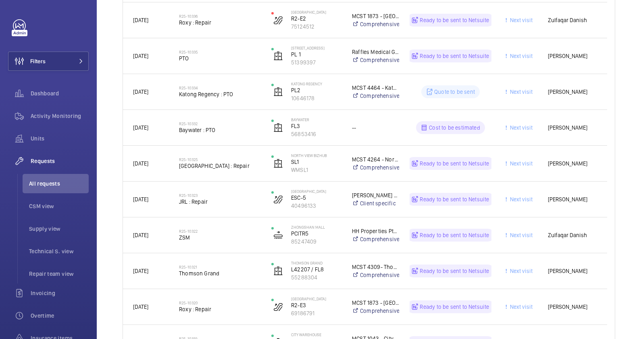
scroll to position [733, 0]
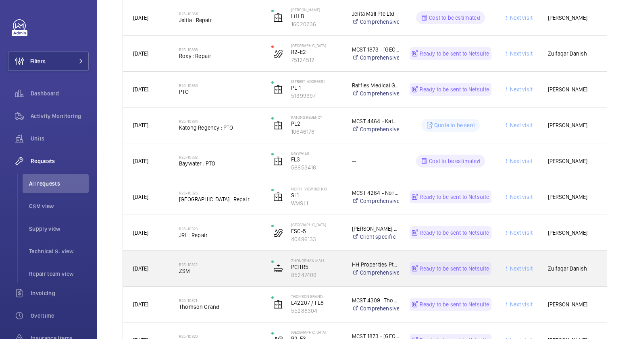
click at [252, 280] on div "R25-10322 ZSM" at bounding box center [220, 268] width 82 height 23
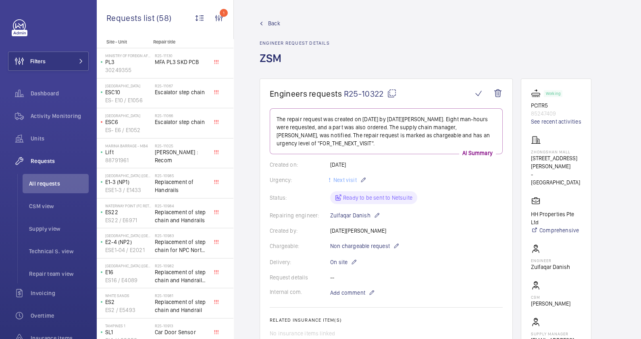
click at [274, 27] on span "Back" at bounding box center [274, 23] width 12 height 8
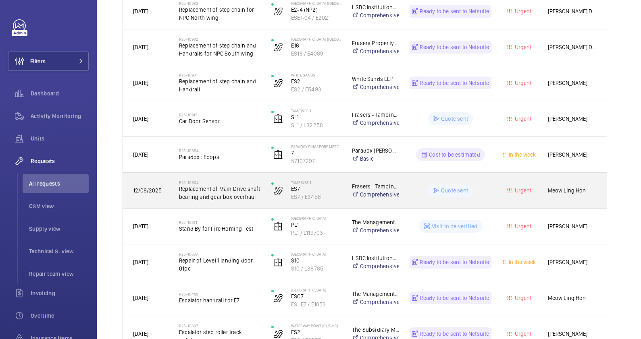
scroll to position [403, 0]
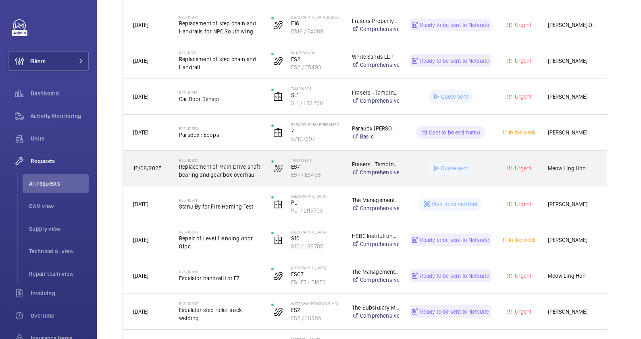
click at [258, 181] on div "R25-10804 Replacement of Main Drive shaft bearing and gear box overhaul" at bounding box center [215, 168] width 92 height 36
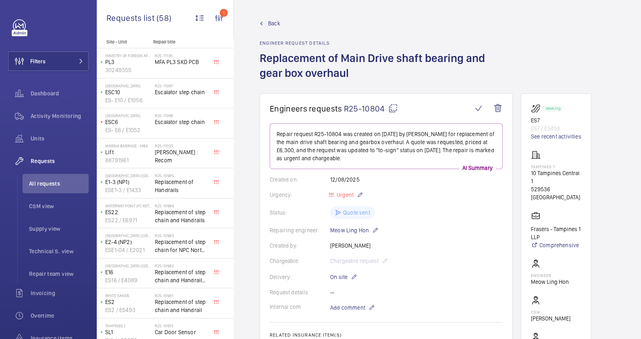
click at [271, 21] on span "Back" at bounding box center [274, 23] width 12 height 8
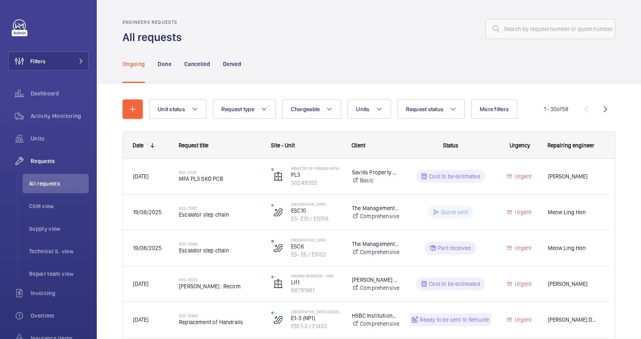
click at [319, 17] on wm-front-admin-header "Engineers requests All requests" at bounding box center [369, 22] width 544 height 45
